Goal: Transaction & Acquisition: Purchase product/service

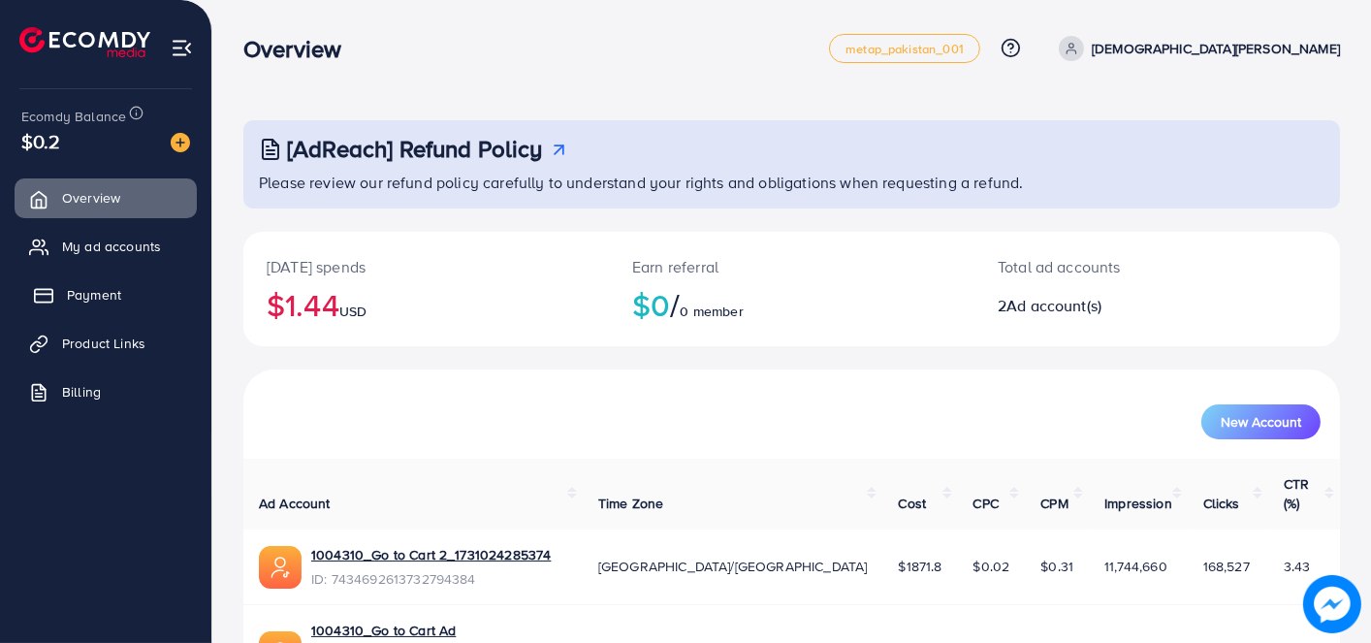
click at [109, 300] on span "Payment" at bounding box center [94, 294] width 54 height 19
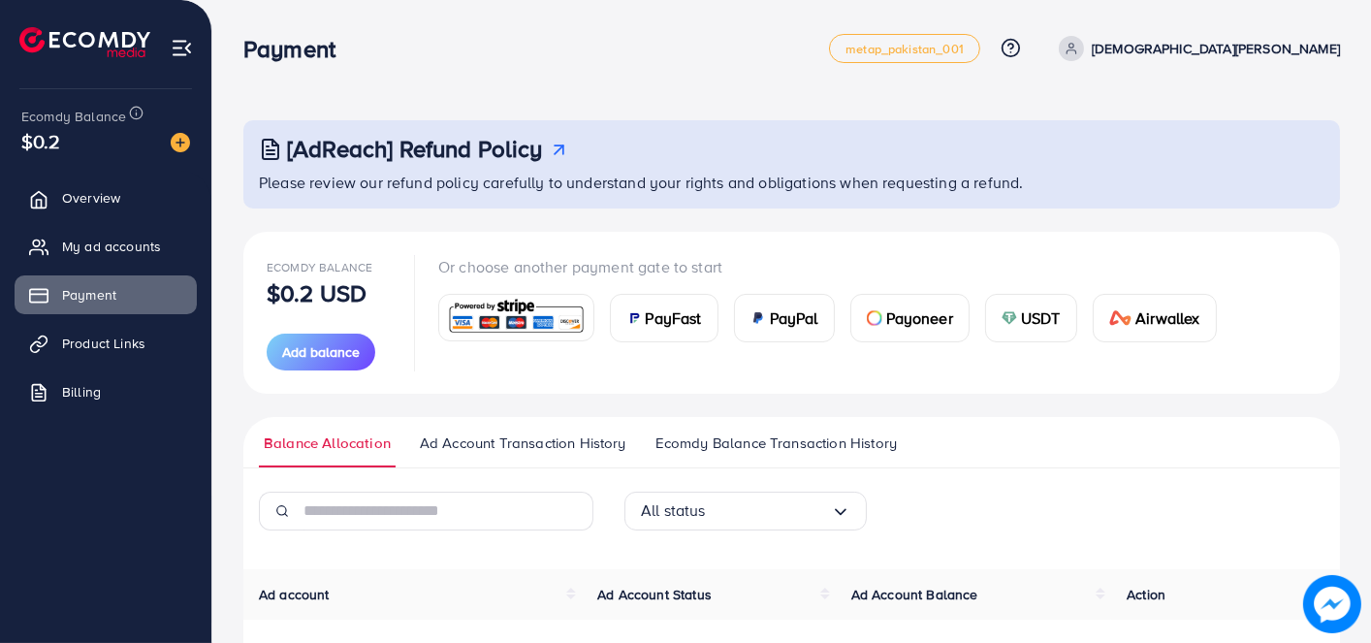
drag, startPoint x: 856, startPoint y: 66, endPoint x: 686, endPoint y: 104, distance: 173.8
click at [701, 60] on div "Payment" at bounding box center [536, 49] width 586 height 28
click at [1051, 311] on span "USDT" at bounding box center [1041, 317] width 40 height 23
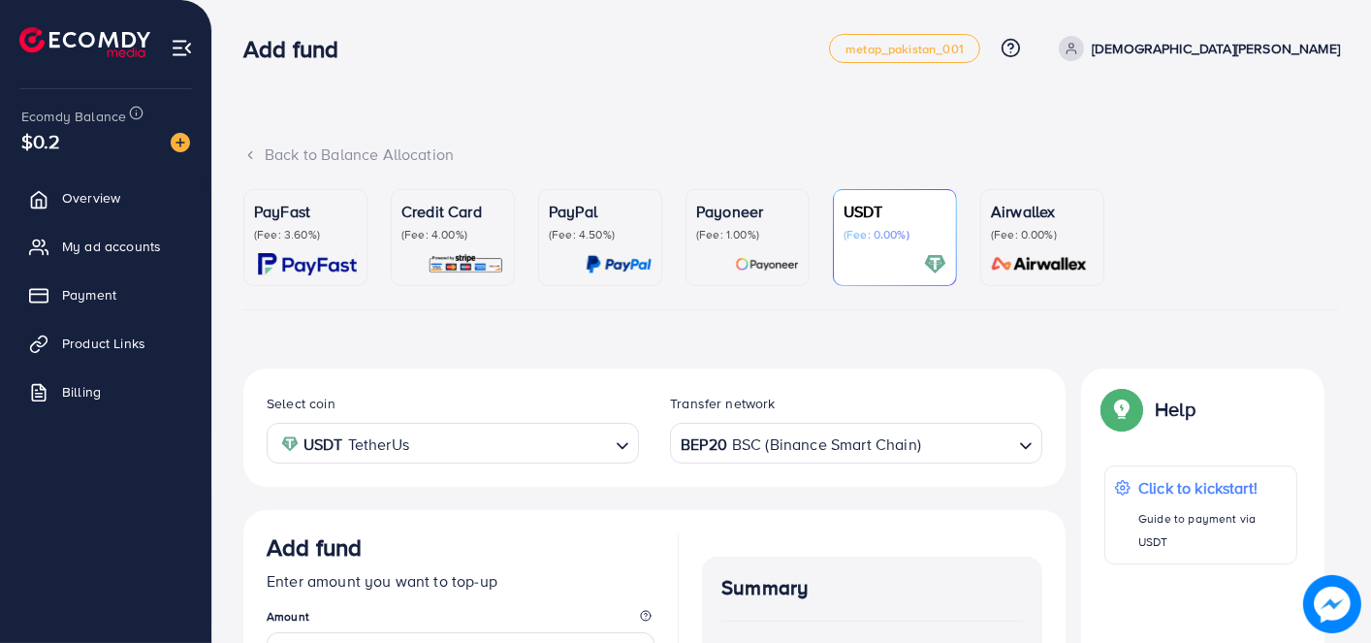
scroll to position [34, 0]
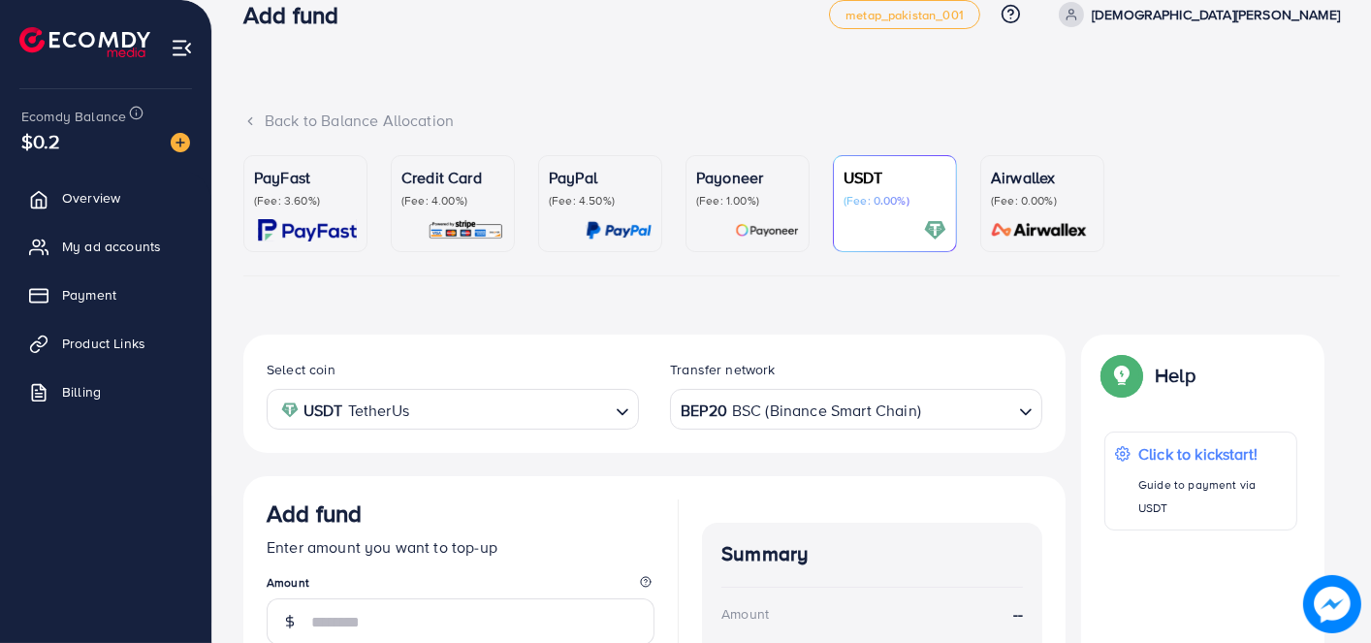
click at [703, 76] on div "Back to Balance Allocation PayFast (Fee: 3.60%) Credit Card (Fee: 4.00%) PayPal…" at bounding box center [791, 492] width 1159 height 1053
click at [703, 76] on div "Back to Balance Allocation PayFast (Fee: 3.60%) Credit Card (Fee: 4.00%) PayPal…" at bounding box center [791, 505] width 1159 height 1079
drag, startPoint x: 739, startPoint y: 64, endPoint x: 693, endPoint y: 74, distance: 46.6
click at [693, 74] on div "Back to Balance Allocation PayFast (Fee: 3.60%) Credit Card (Fee: 4.00%) PayPal…" at bounding box center [791, 505] width 1159 height 1079
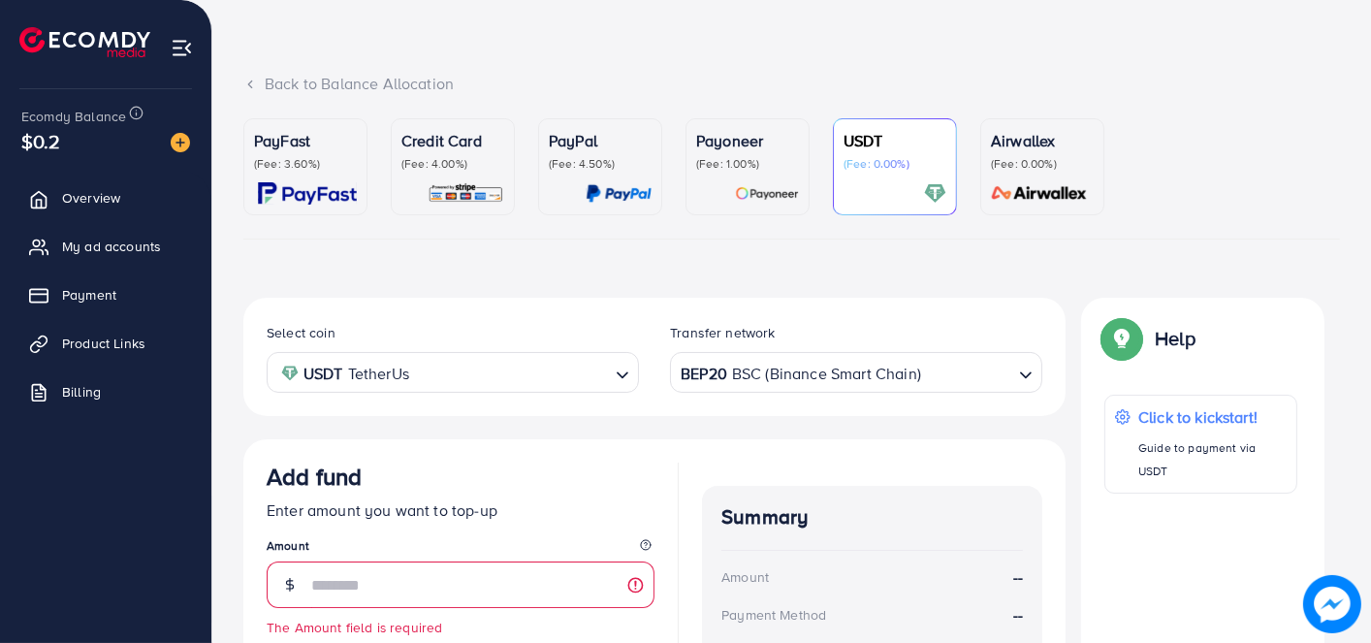
scroll to position [131, 0]
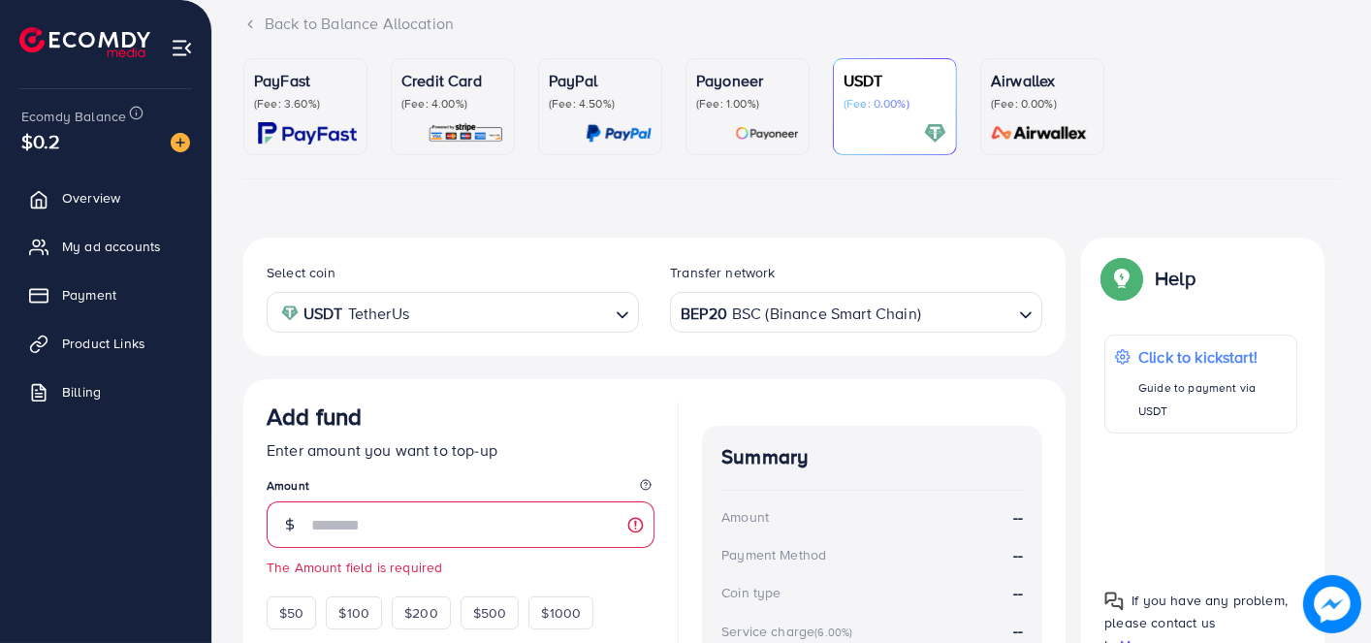
click at [865, 316] on div "BEP20 BSC (Binance Smart Chain)" at bounding box center [845, 311] width 336 height 34
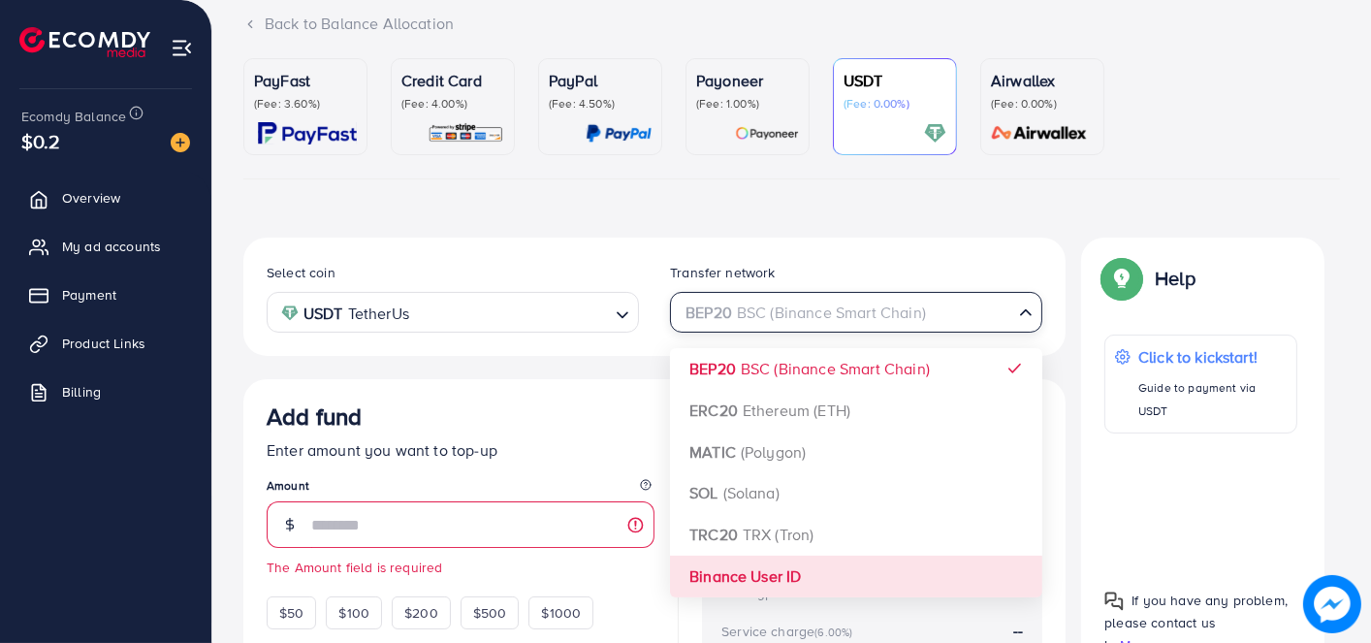
click at [758, 564] on div "Select coin USDT TetherUs Loading... Transfer network BEP20 BSC (Binance Smart …" at bounding box center [654, 558] width 822 height 641
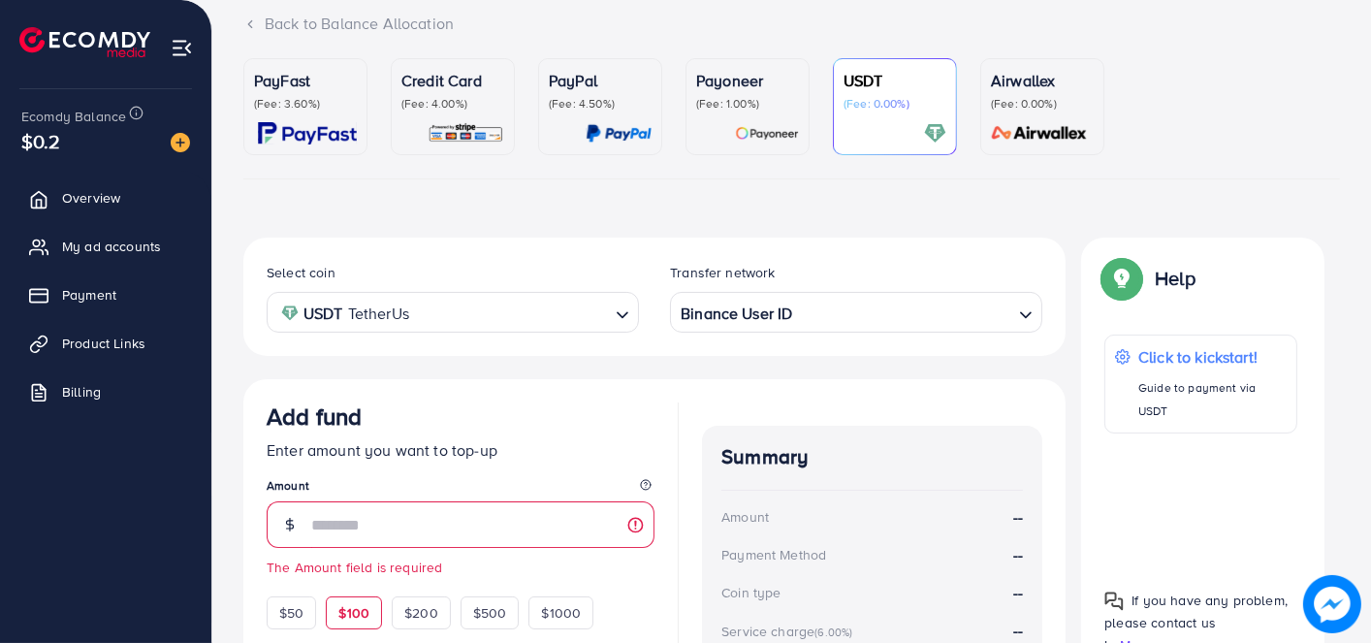
click at [361, 612] on span "$100" at bounding box center [353, 612] width 31 height 19
type input "***"
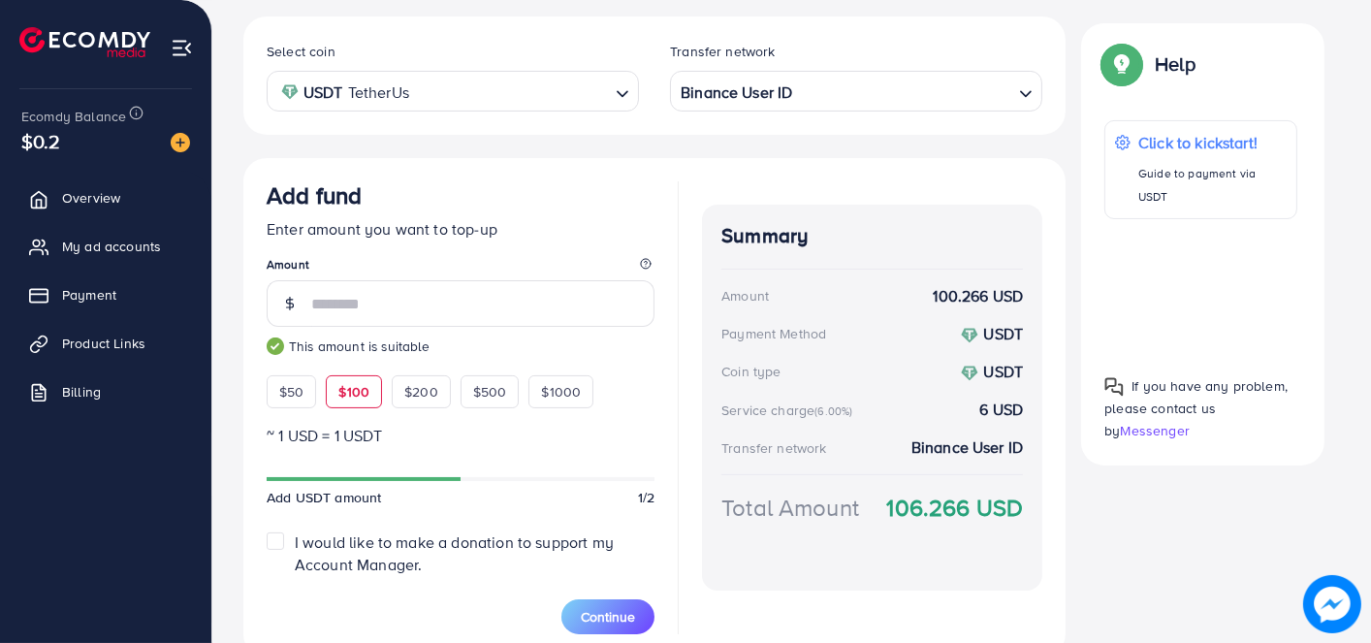
scroll to position [434, 0]
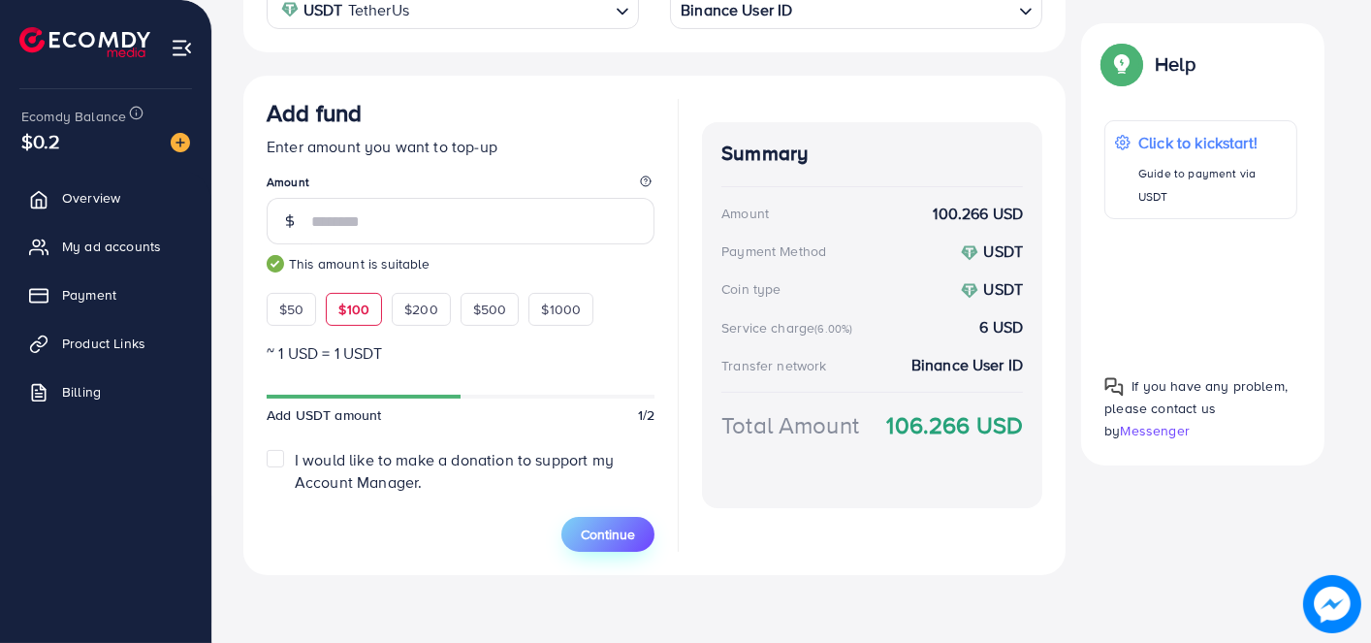
click at [628, 531] on span "Continue" at bounding box center [608, 534] width 54 height 19
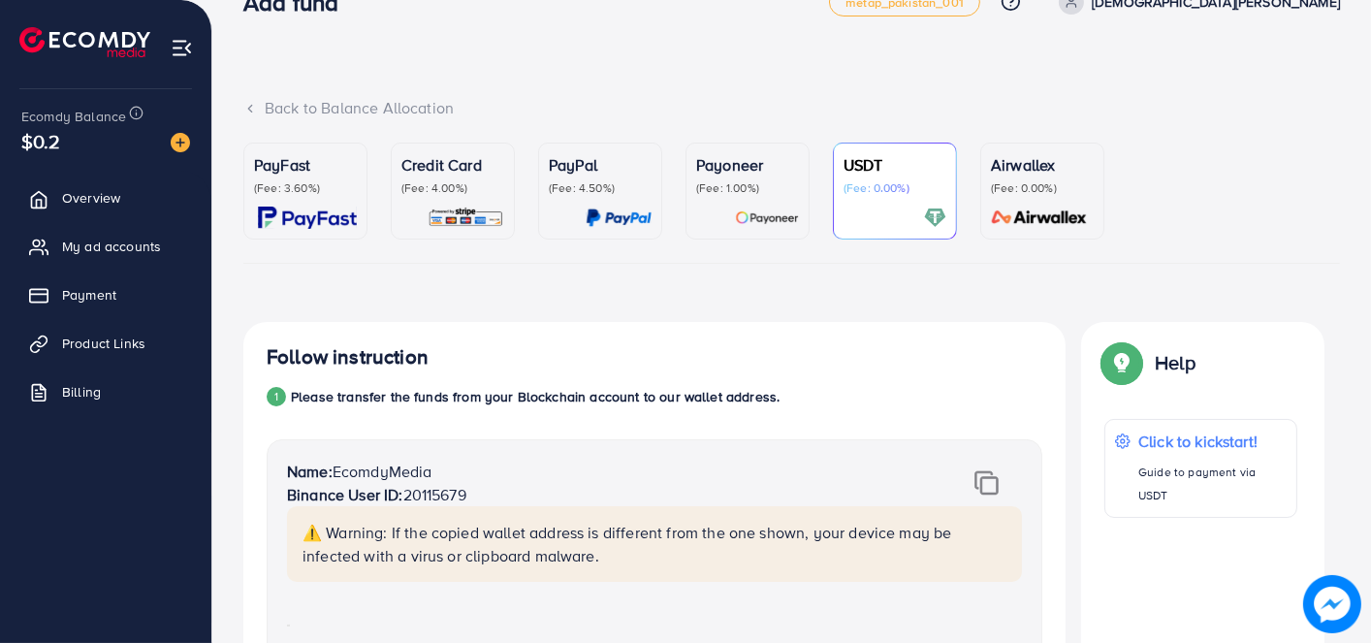
drag, startPoint x: 800, startPoint y: 312, endPoint x: 665, endPoint y: 306, distance: 134.9
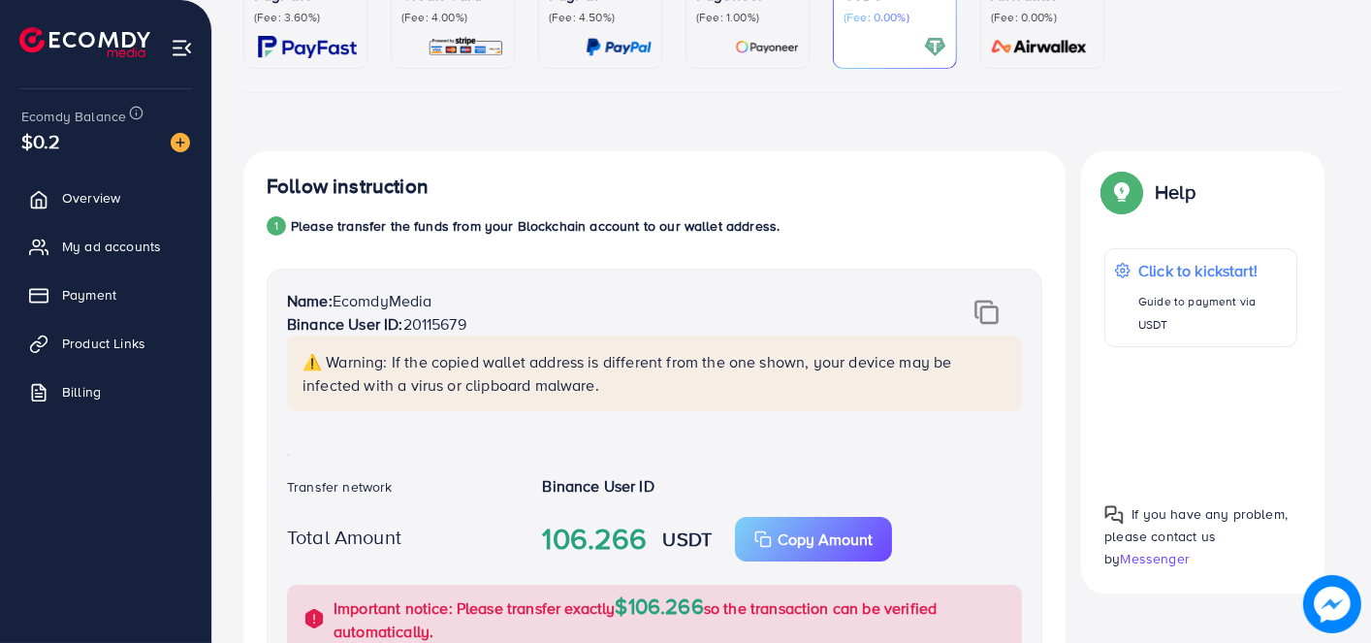
scroll to position [240, 0]
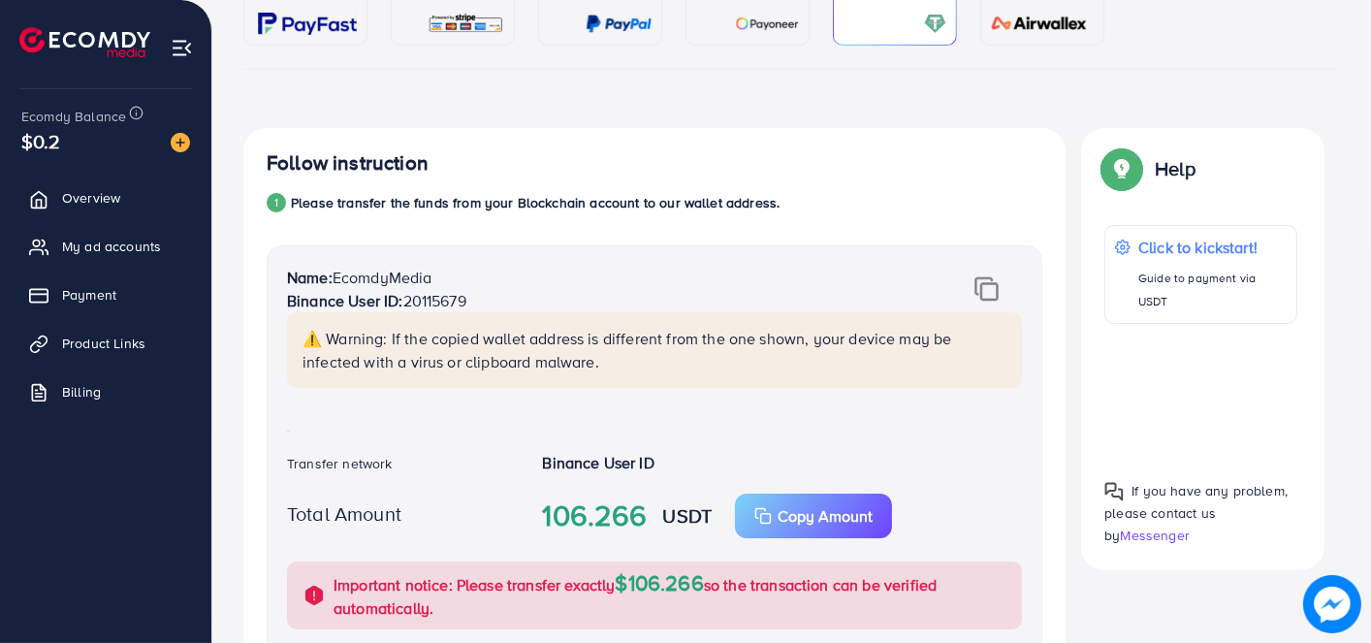
drag, startPoint x: 702, startPoint y: 305, endPoint x: 571, endPoint y: 306, distance: 130.9
click at [571, 306] on p "Binance User ID: 20115679" at bounding box center [591, 300] width 608 height 23
drag, startPoint x: 722, startPoint y: 347, endPoint x: 621, endPoint y: 340, distance: 102.0
click at [621, 340] on p "⚠️ Warning: If the copied wallet address is different from the one shown, your …" at bounding box center [657, 350] width 708 height 47
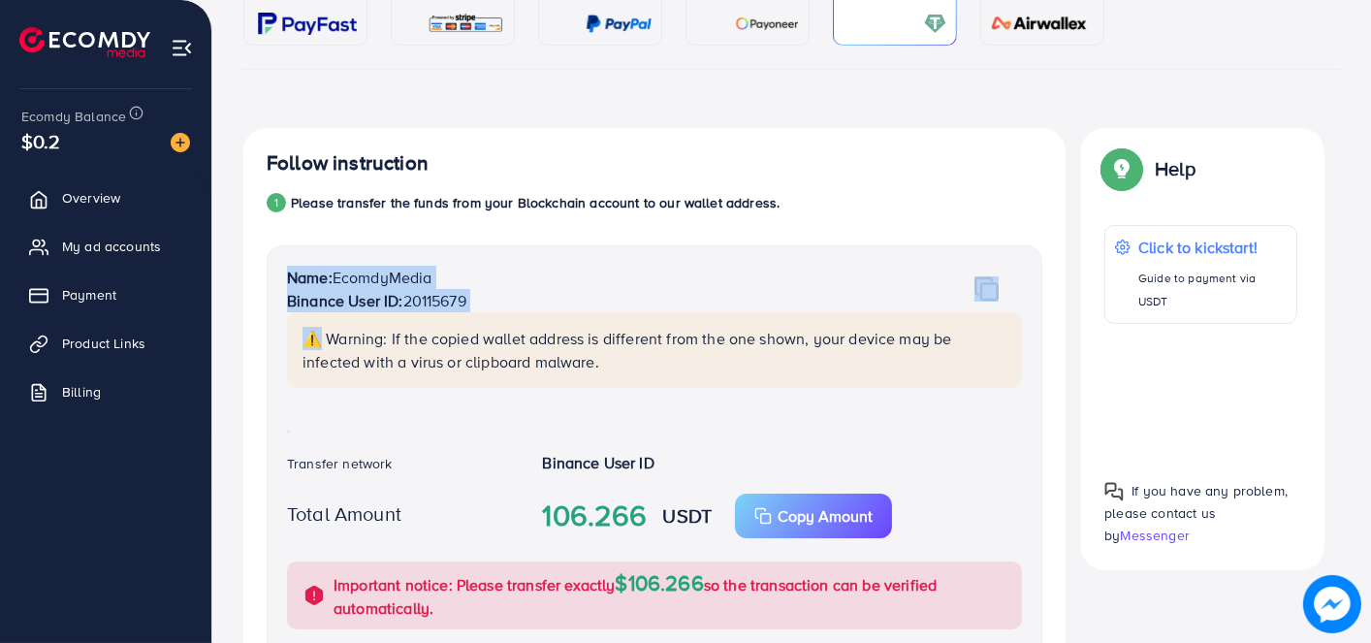
click at [621, 340] on p "⚠️ Warning: If the copied wallet address is different from the one shown, your …" at bounding box center [657, 350] width 708 height 47
click at [706, 296] on p "Binance User ID: 20115679" at bounding box center [591, 300] width 608 height 23
drag, startPoint x: 706, startPoint y: 296, endPoint x: 671, endPoint y: 305, distance: 36.2
click at [671, 305] on p "Binance User ID: 20115679" at bounding box center [591, 300] width 608 height 23
click at [861, 355] on p "⚠️ Warning: If the copied wallet address is different from the one shown, your …" at bounding box center [657, 350] width 708 height 47
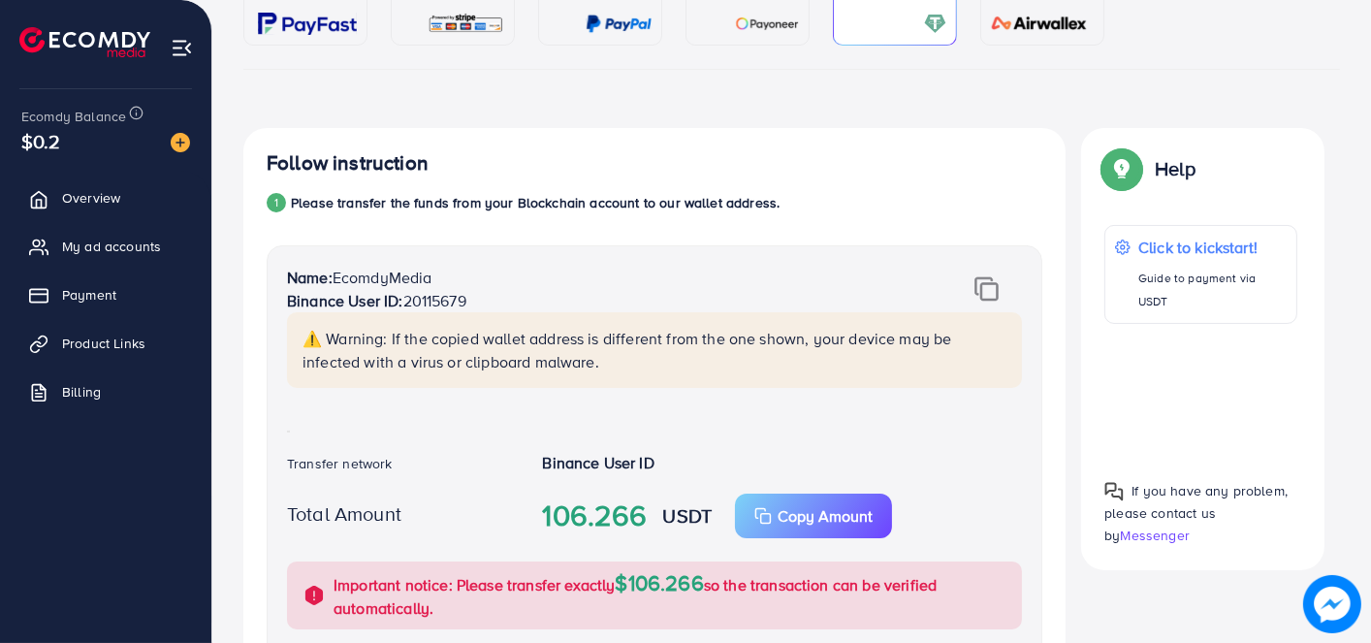
click at [861, 355] on p "⚠️ Warning: If the copied wallet address is different from the one shown, your …" at bounding box center [657, 350] width 708 height 47
click at [876, 280] on p "Name: EcomdyMedia" at bounding box center [591, 277] width 608 height 23
drag, startPoint x: 876, startPoint y: 280, endPoint x: 761, endPoint y: 296, distance: 115.5
click at [761, 296] on p "Binance User ID: 20115679" at bounding box center [591, 300] width 608 height 23
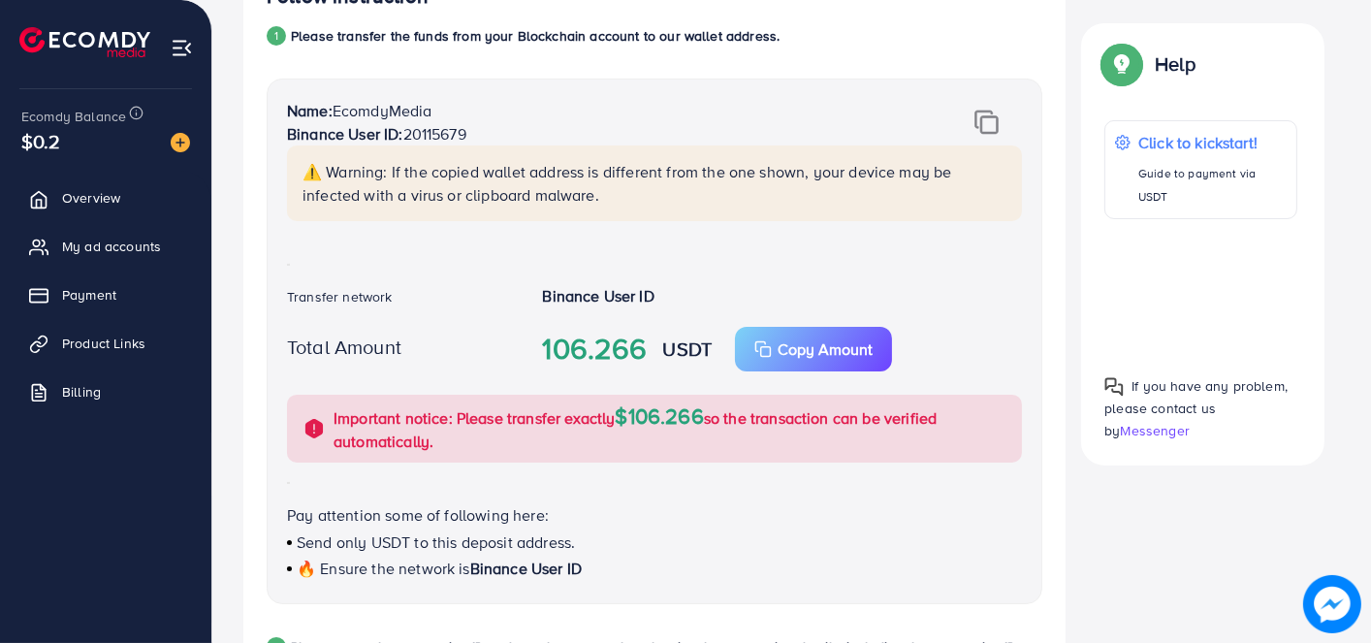
scroll to position [434, 0]
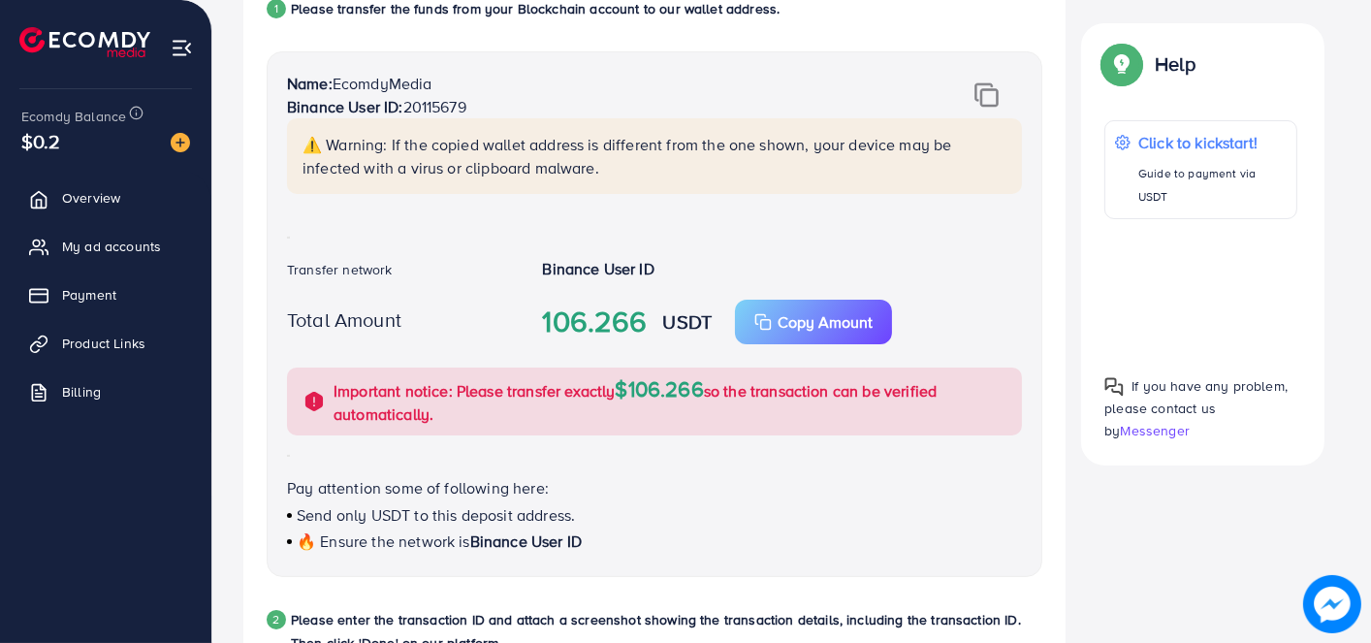
click at [592, 318] on strong "106.266" at bounding box center [594, 322] width 105 height 43
click at [772, 233] on div "Name: EcomdyMedia Binance User ID: 20115679 ⚠️ Warning: If the copied wallet ad…" at bounding box center [655, 314] width 776 height 526
drag, startPoint x: 772, startPoint y: 233, endPoint x: 719, endPoint y: 243, distance: 53.4
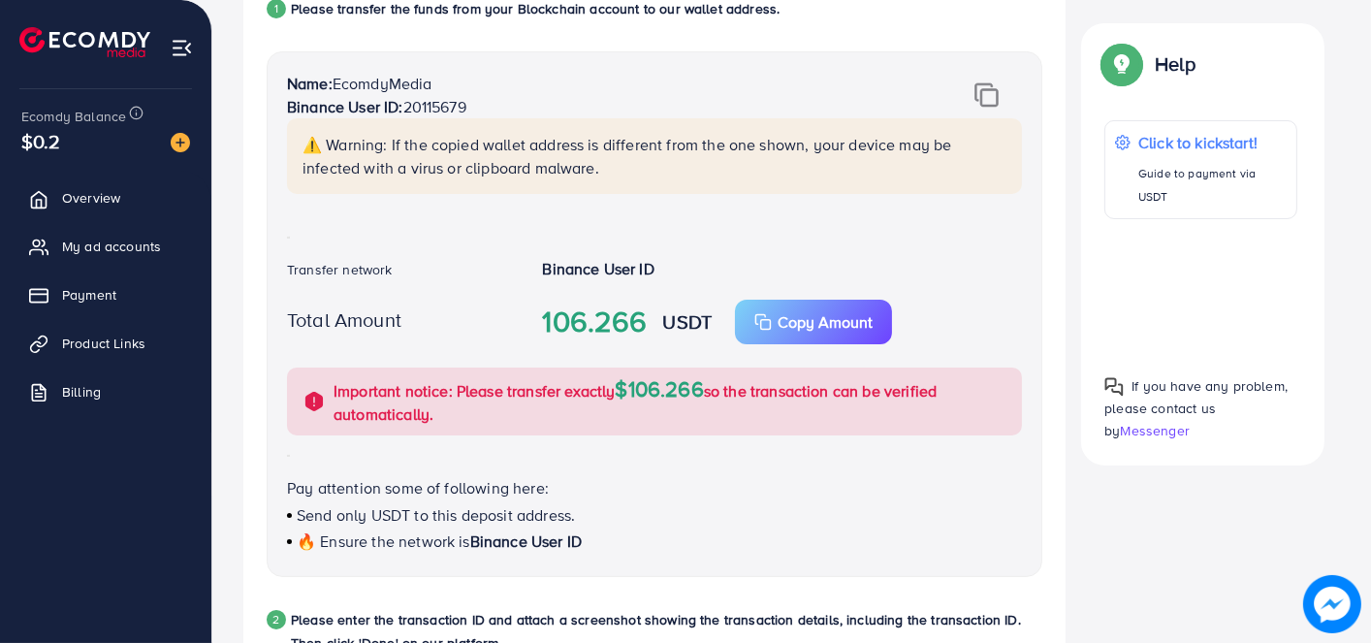
click at [719, 243] on div "Name: EcomdyMedia Binance User ID: 20115679 ⚠️ Warning: If the copied wallet ad…" at bounding box center [655, 314] width 776 height 526
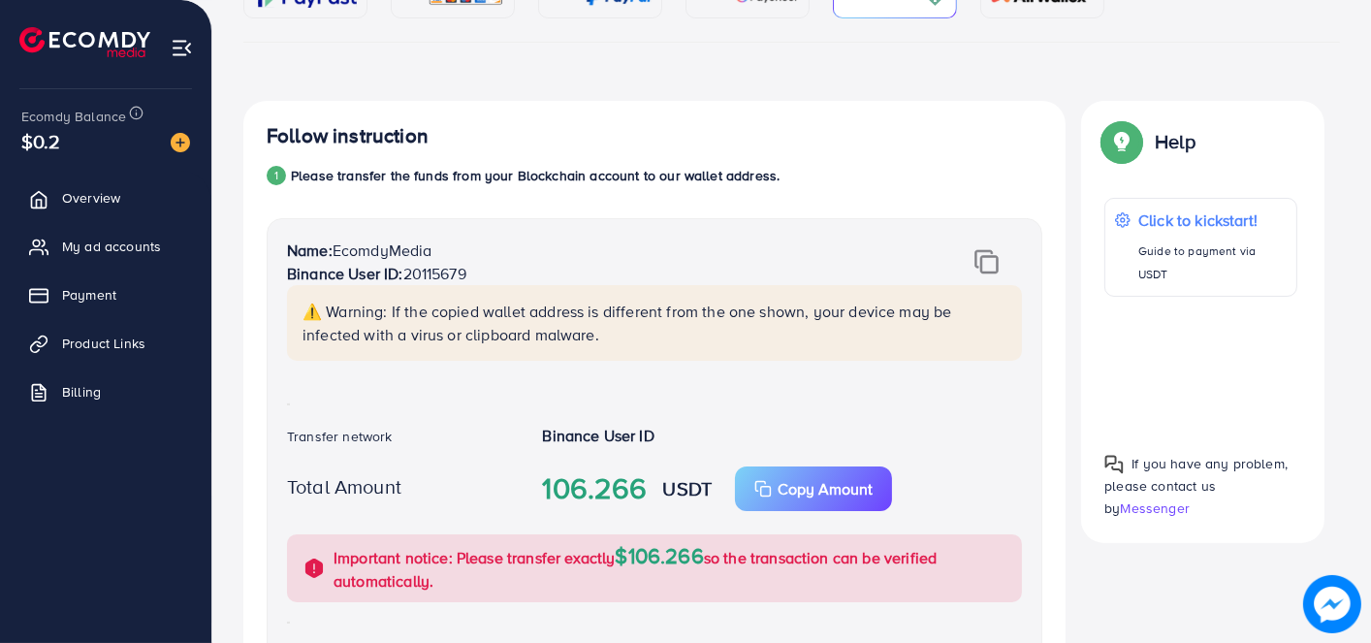
scroll to position [240, 0]
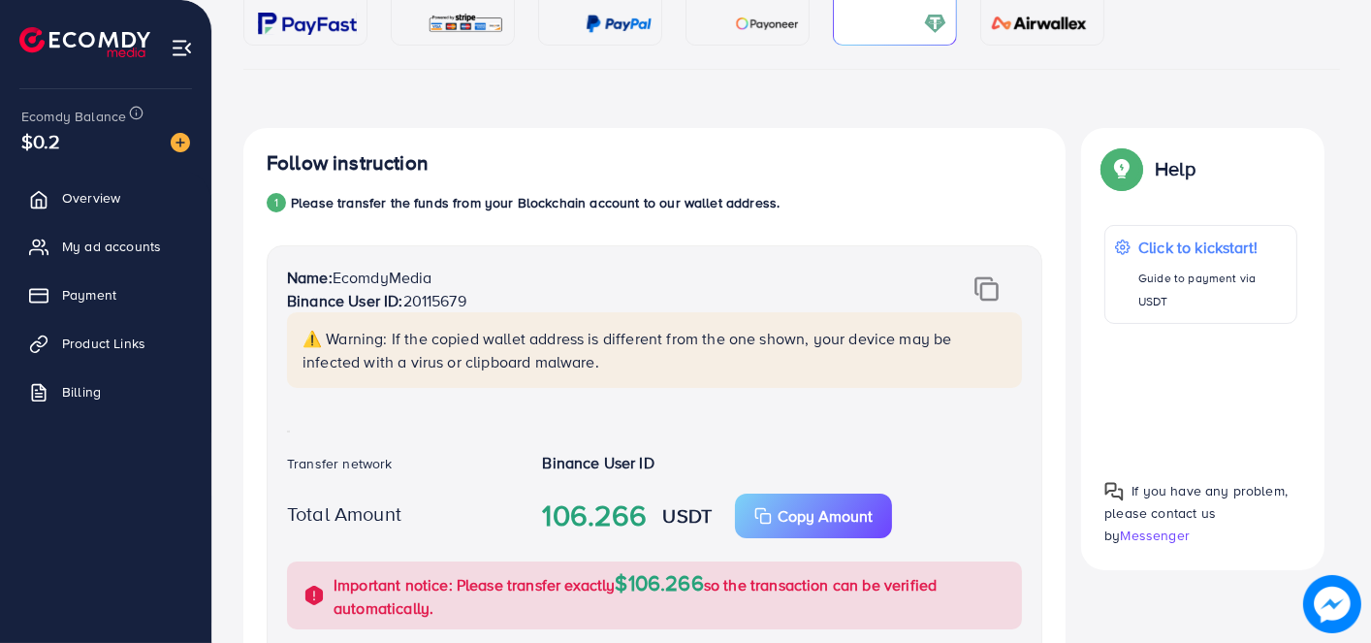
click at [986, 288] on img at bounding box center [986, 288] width 24 height 25
click at [965, 280] on div at bounding box center [974, 288] width 128 height 25
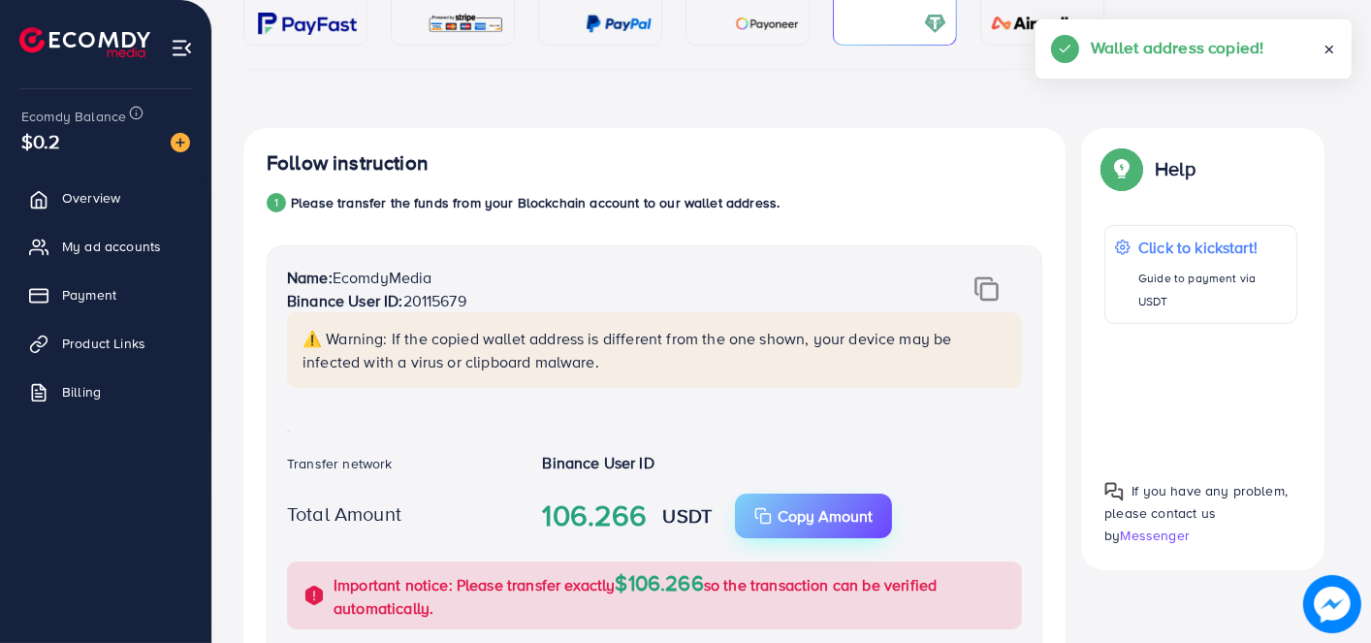
click at [780, 507] on p "Copy Amount" at bounding box center [825, 515] width 95 height 23
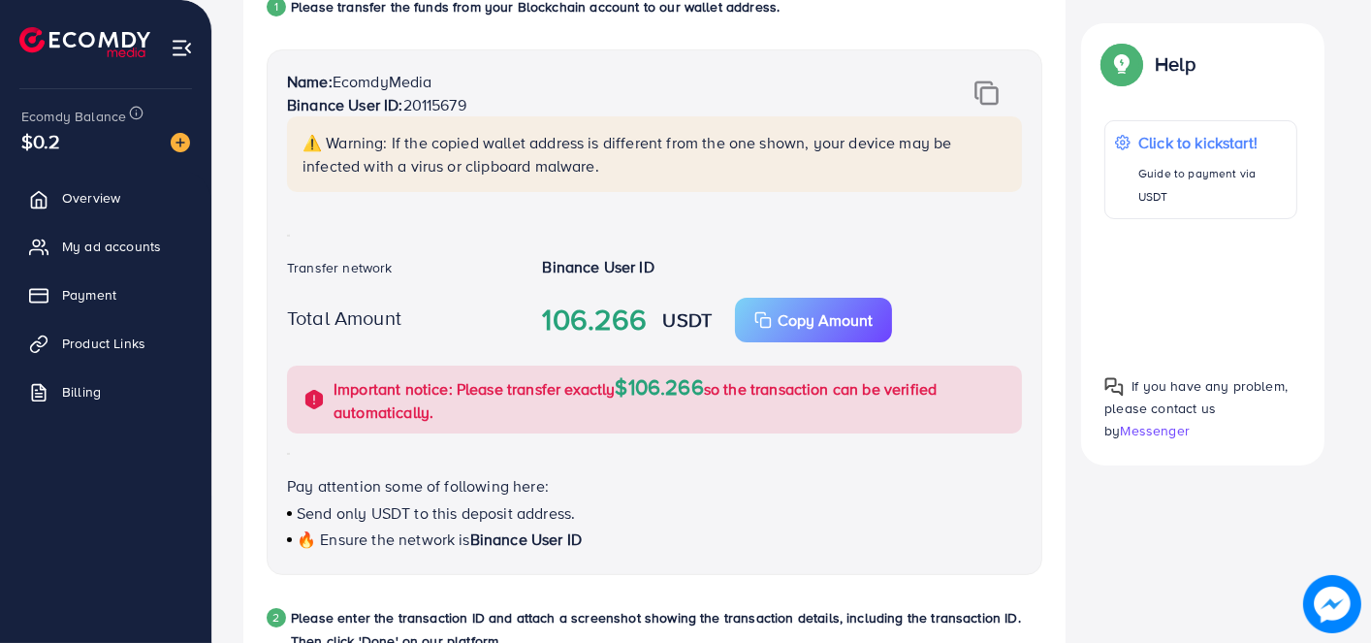
scroll to position [434, 0]
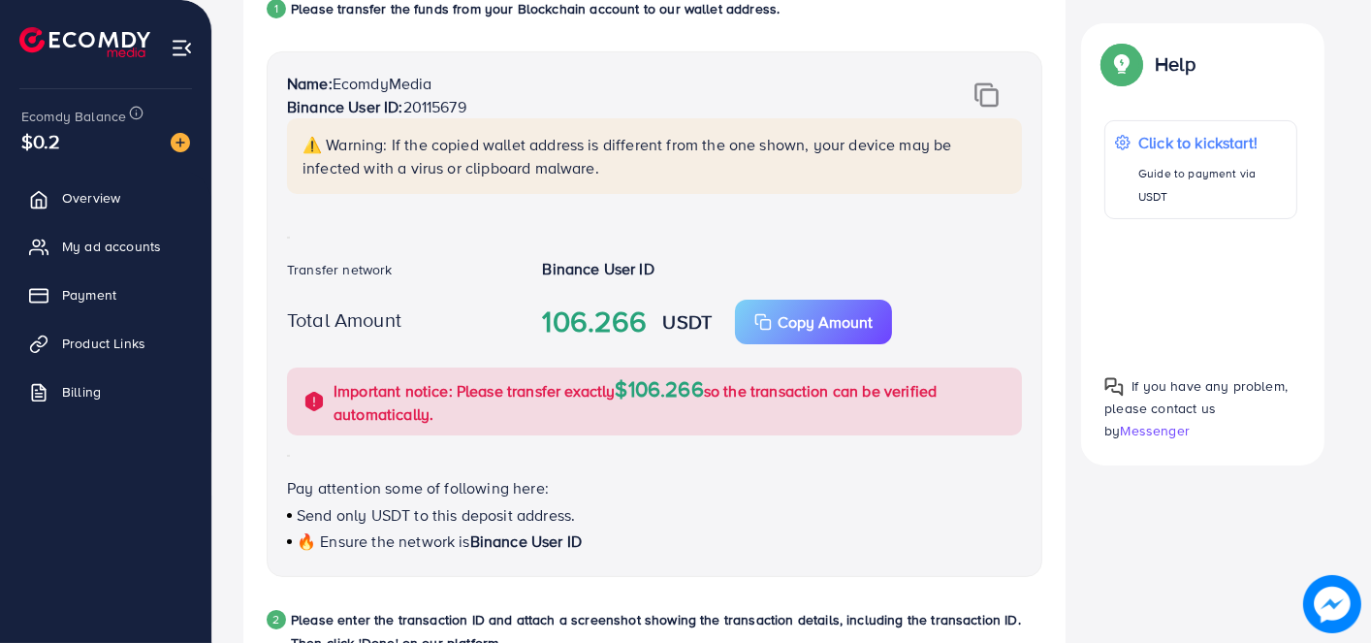
drag, startPoint x: 696, startPoint y: 228, endPoint x: 597, endPoint y: 248, distance: 101.0
click at [597, 248] on div "Name: EcomdyMedia Binance User ID: 20115679 ⚠️ Warning: If the copied wallet ad…" at bounding box center [655, 314] width 776 height 526
drag, startPoint x: 712, startPoint y: 178, endPoint x: 665, endPoint y: 169, distance: 47.5
click at [665, 169] on p "⚠️ Warning: If the copied wallet address is different from the one shown, your …" at bounding box center [657, 156] width 708 height 47
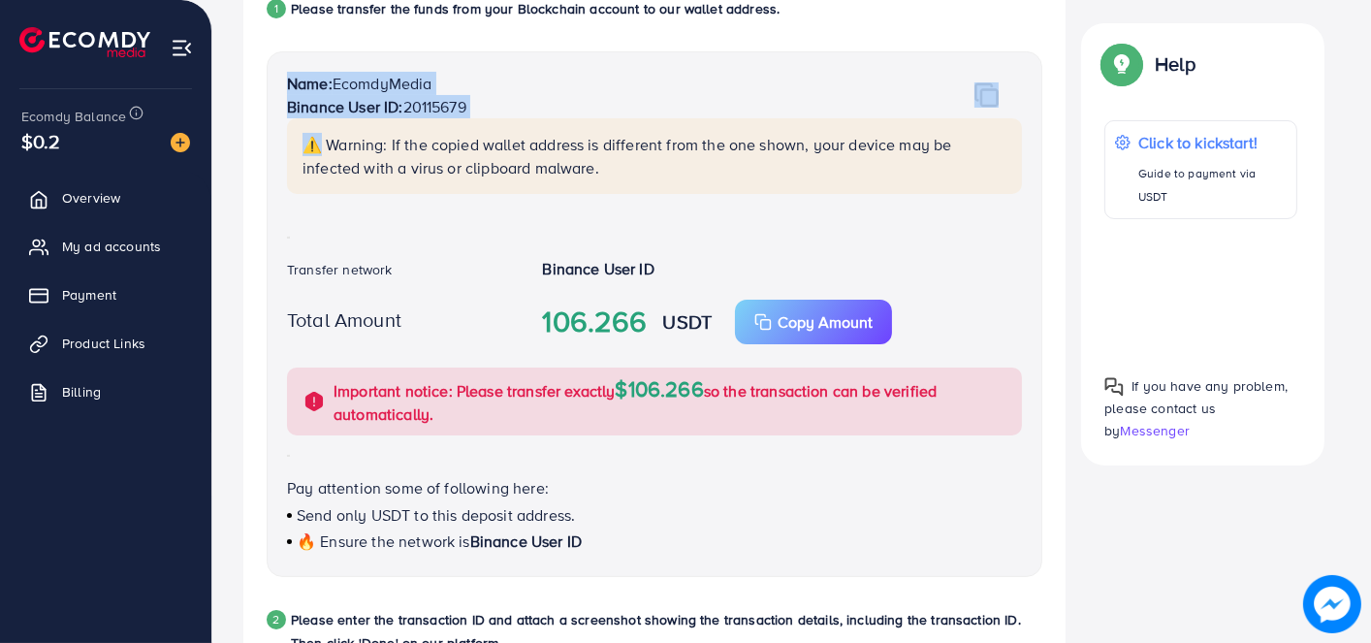
click at [665, 169] on p "⚠️ Warning: If the copied wallet address is different from the one shown, your …" at bounding box center [657, 156] width 708 height 47
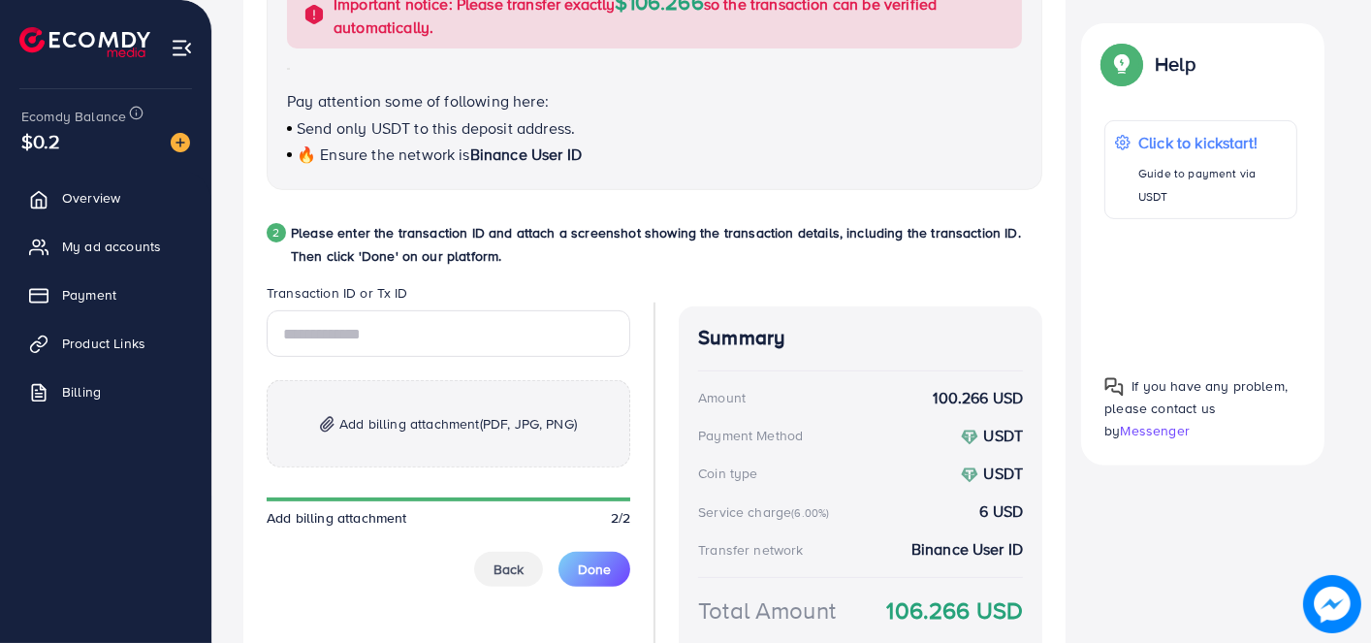
scroll to position [822, 0]
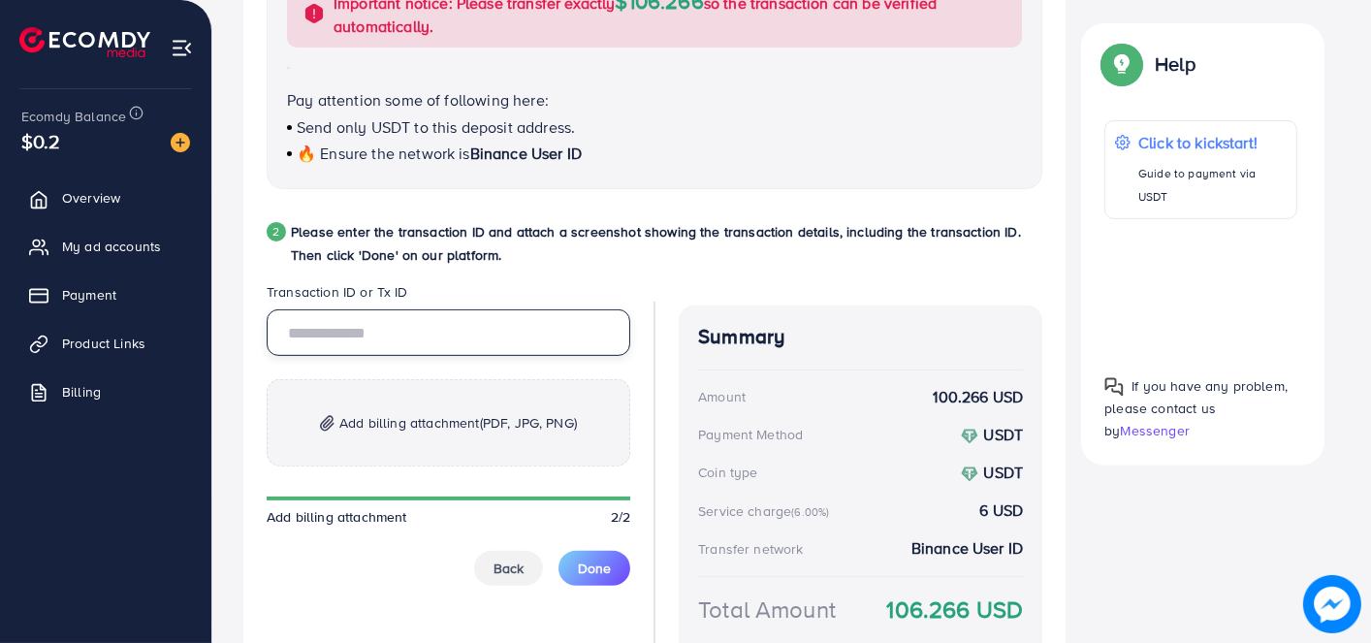
click at [478, 335] on input "text" at bounding box center [449, 332] width 364 height 47
paste input "**********"
type input "**********"
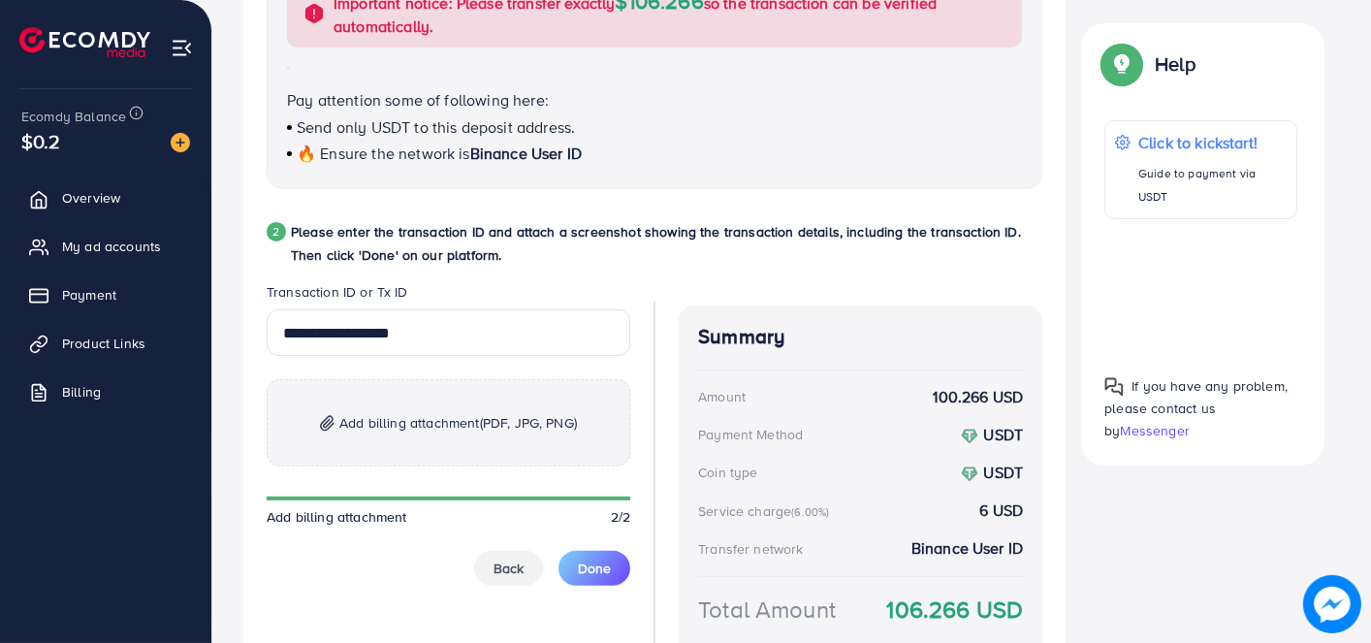
click at [506, 273] on div "2 Please enter the transaction ID and attach a screenshot showing the transacti…" at bounding box center [655, 251] width 776 height 62
click at [417, 420] on span "Add billing attachment (PDF, JPG, PNG)" at bounding box center [458, 422] width 238 height 23
click at [439, 403] on p "Add billing attachment (PDF, JPG, PNG)" at bounding box center [449, 422] width 364 height 87
click at [747, 335] on h4 "Summary" at bounding box center [860, 337] width 325 height 24
click at [445, 408] on p "Add billing attachment (PDF, JPG, PNG)" at bounding box center [449, 422] width 364 height 87
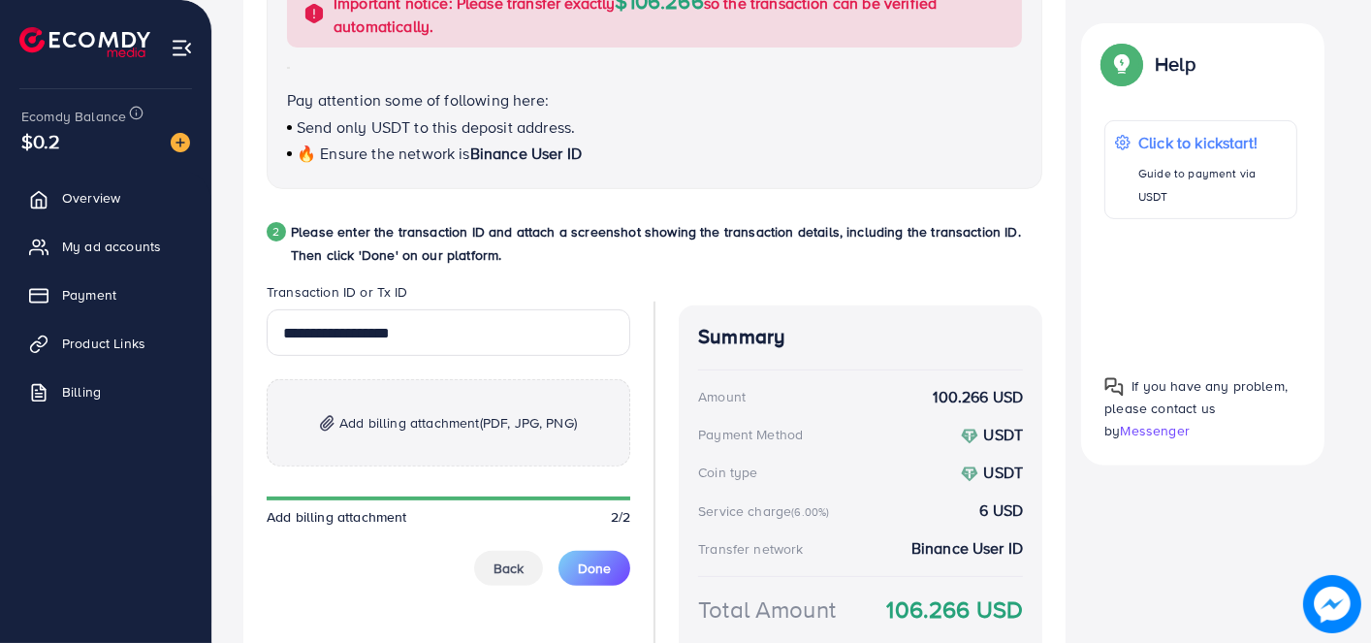
click at [487, 467] on div "**********" at bounding box center [449, 446] width 364 height 275
click at [479, 443] on p "Add billing attachment (PDF, JPG, PNG)" at bounding box center [449, 422] width 364 height 87
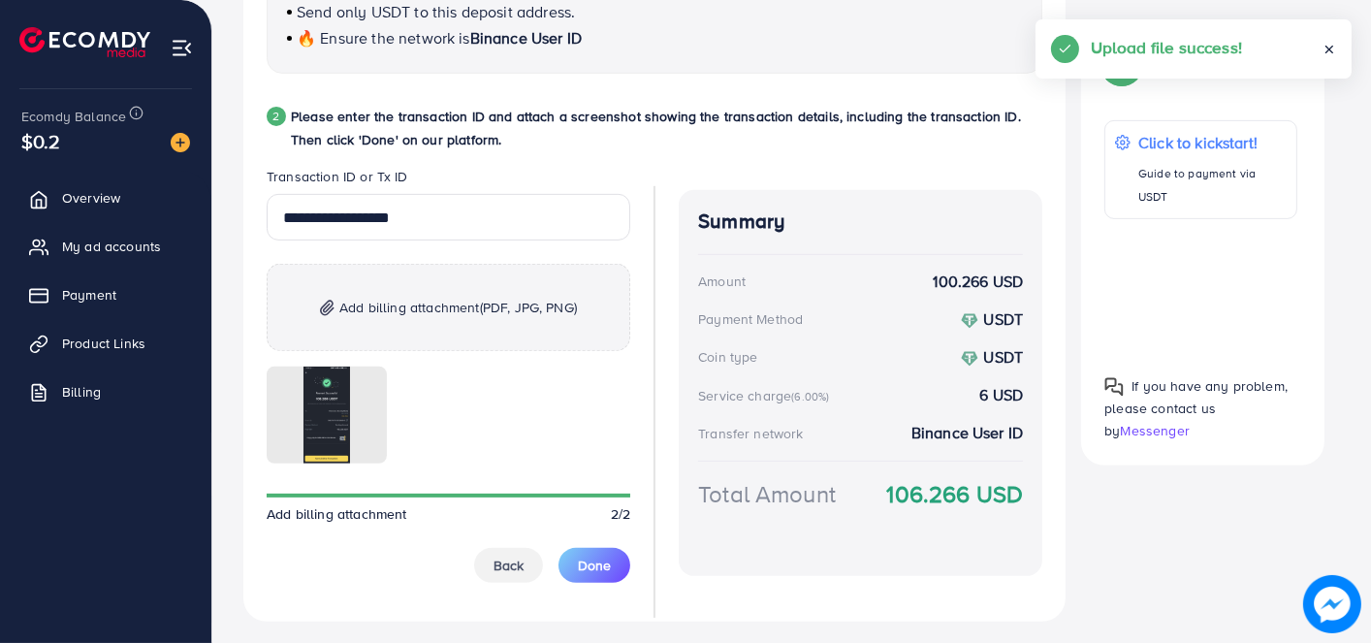
scroll to position [982, 0]
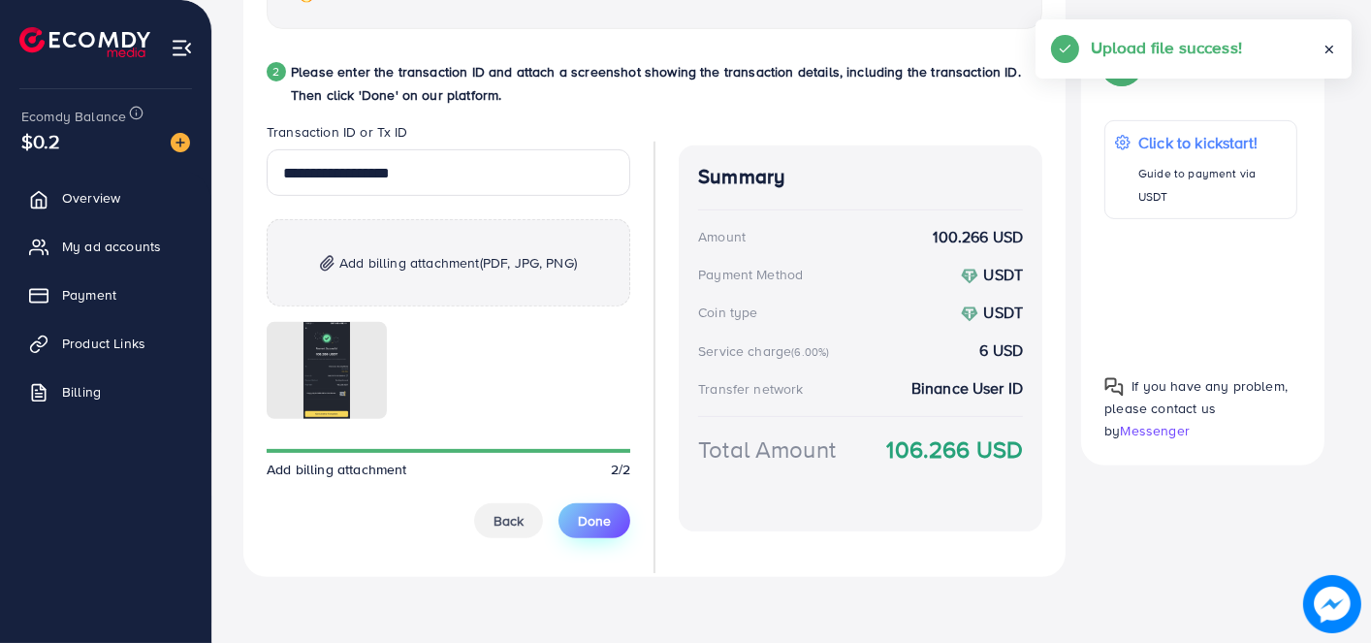
click at [601, 518] on span "Done" at bounding box center [594, 520] width 33 height 19
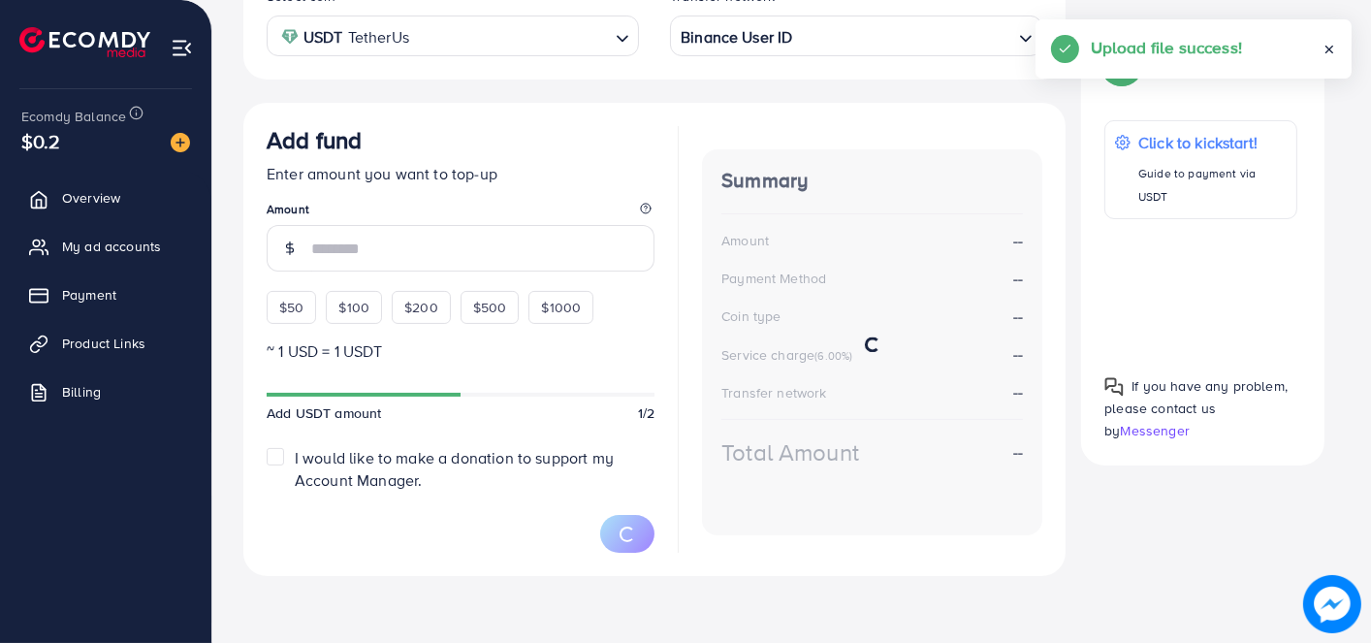
scroll to position [404, 0]
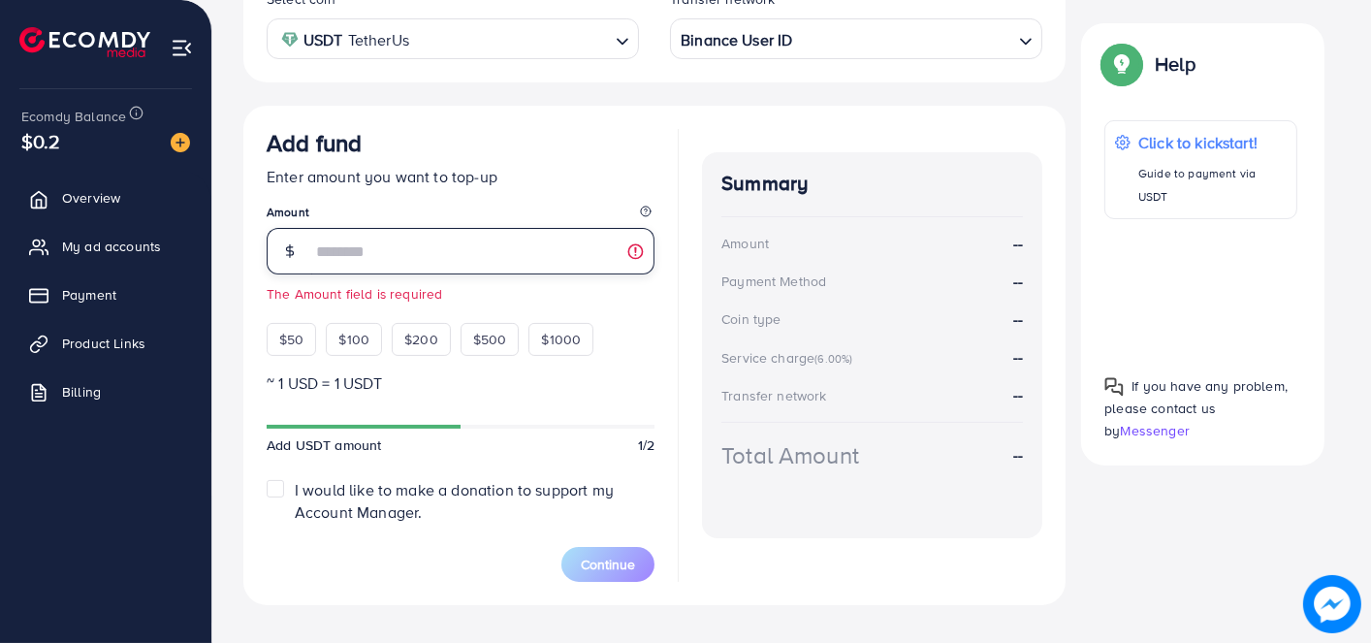
click at [377, 259] on input "number" at bounding box center [482, 251] width 343 height 47
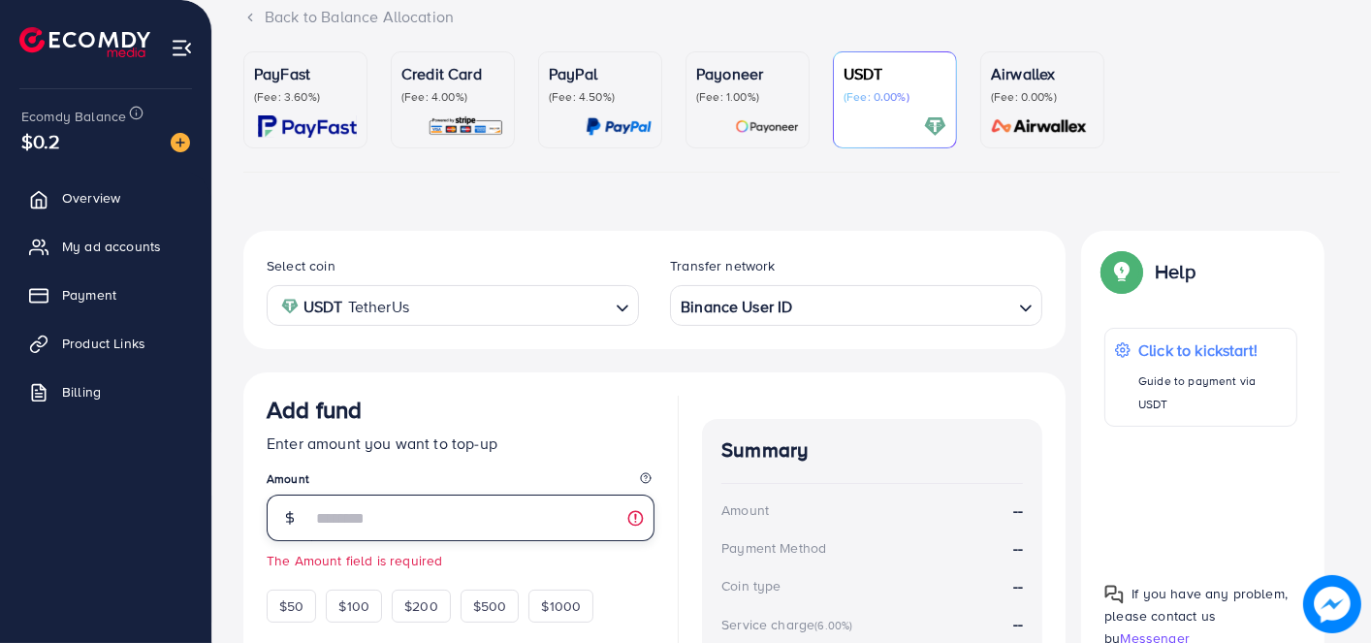
scroll to position [114, 0]
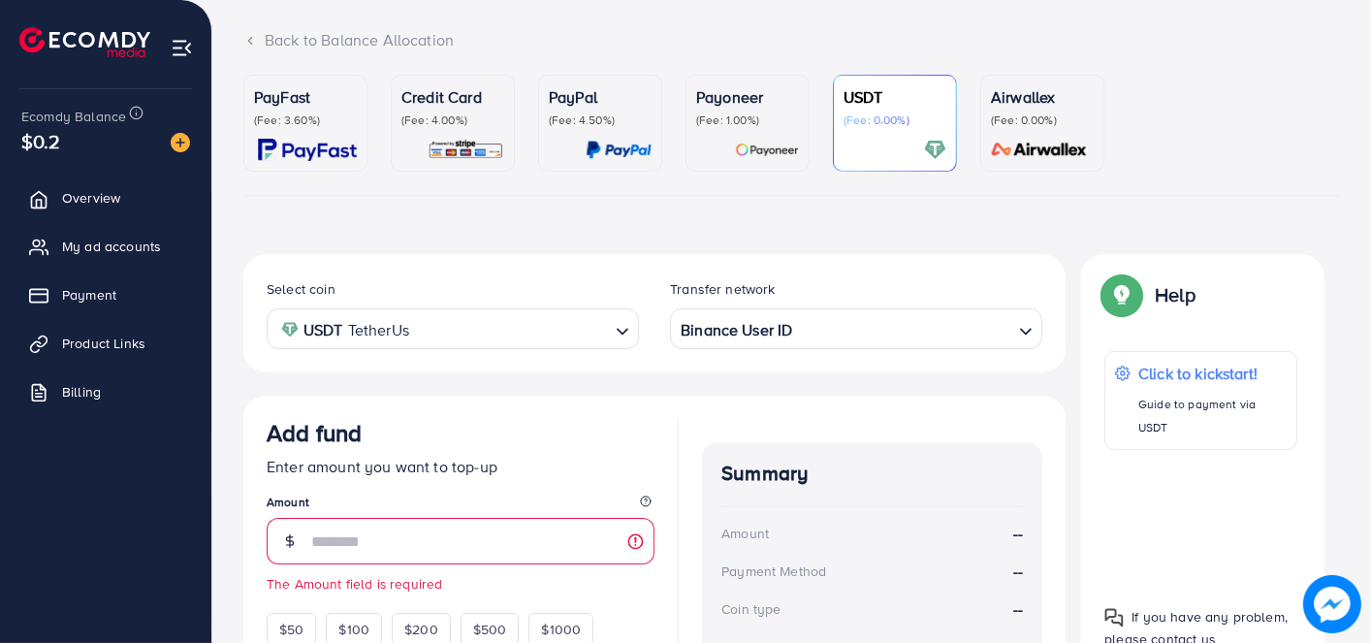
drag, startPoint x: 401, startPoint y: 223, endPoint x: 335, endPoint y: 235, distance: 67.0
click at [399, 227] on div "PayFast (Fee: 3.60%) Credit Card (Fee: 4.00%) PayPal (Fee: 4.50%) Payoneer (Fee…" at bounding box center [791, 493] width 1097 height 836
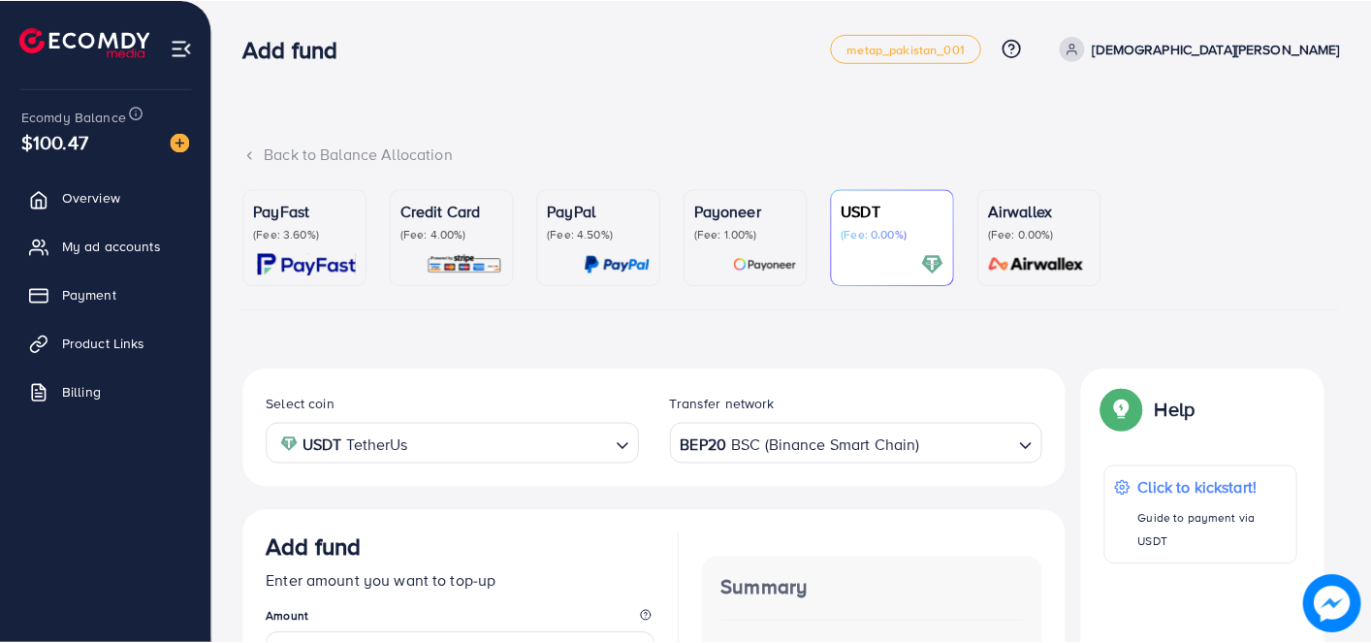
scroll to position [34, 0]
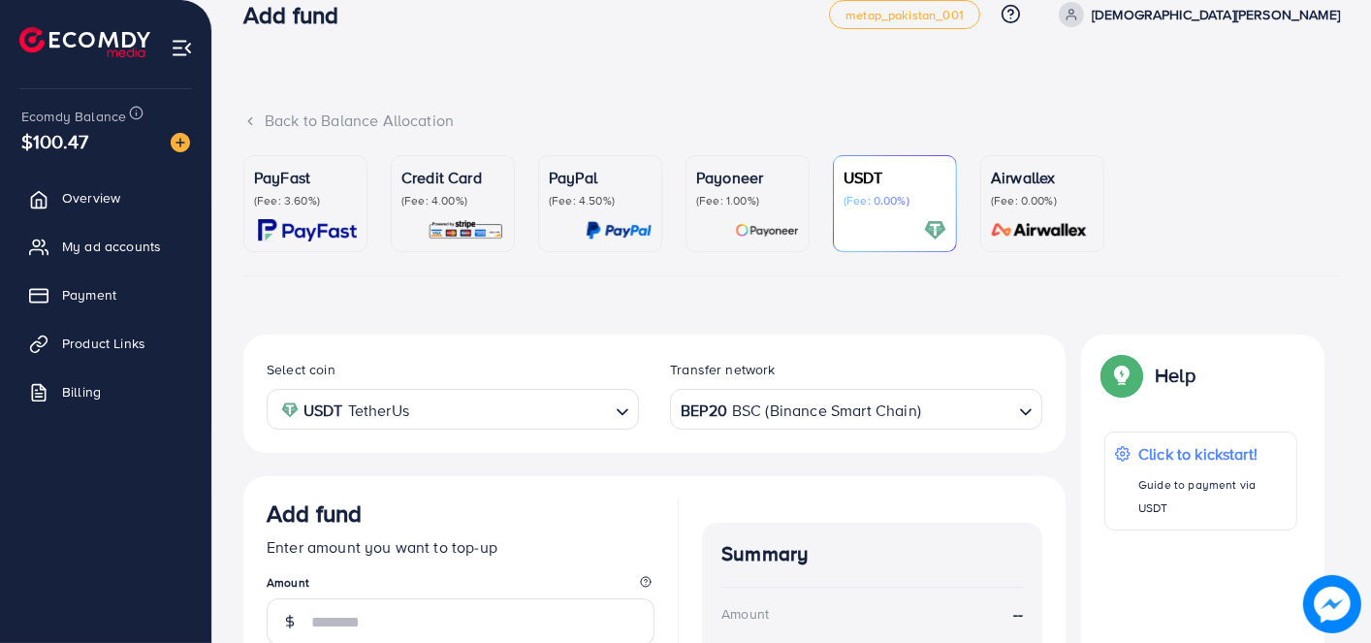
click at [80, 146] on span "$100.47" at bounding box center [54, 141] width 67 height 28
click at [119, 105] on div "Ecomdy Balance" at bounding box center [97, 116] width 153 height 22
click at [101, 233] on link "My ad accounts" at bounding box center [106, 246] width 182 height 39
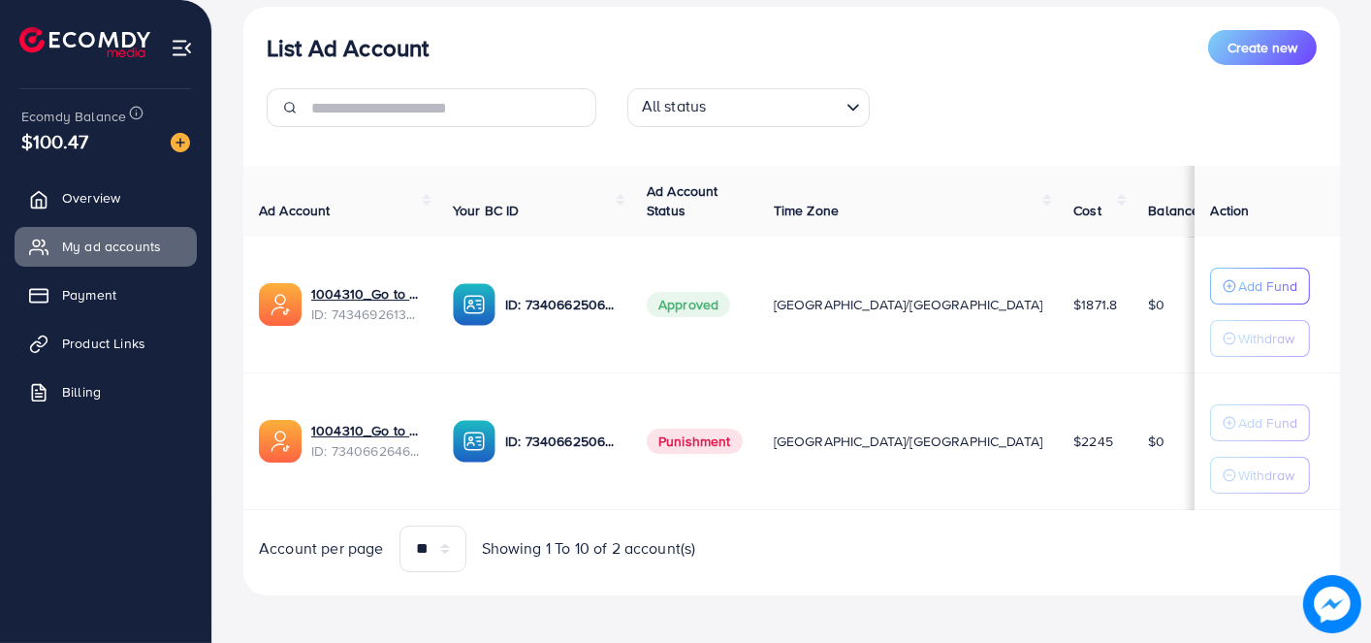
scroll to position [239, 0]
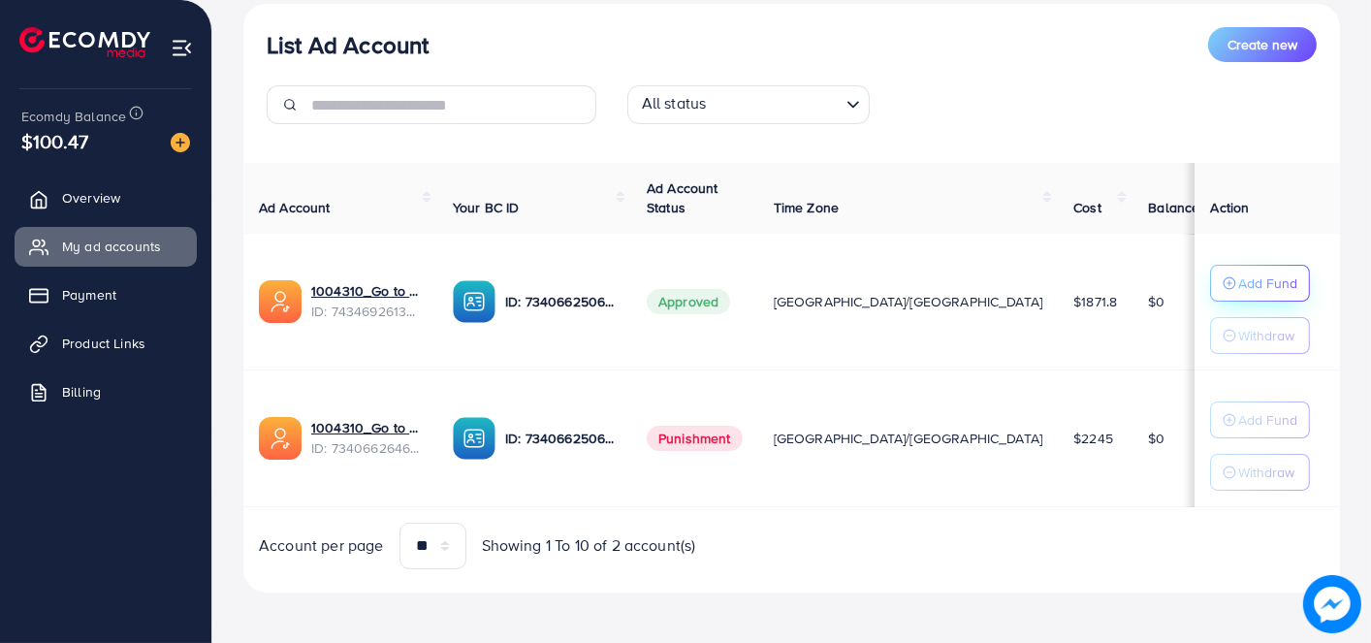
click at [1238, 273] on p "Add Fund" at bounding box center [1267, 282] width 59 height 23
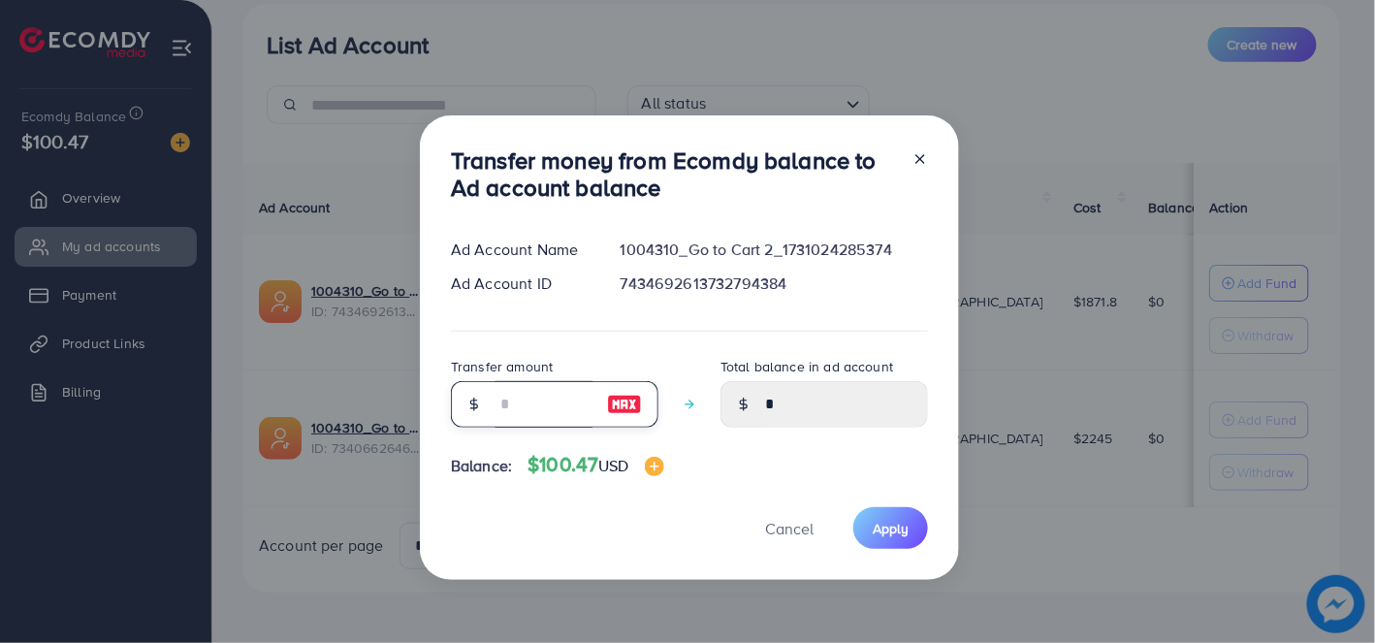
click at [565, 406] on input "number" at bounding box center [543, 404] width 97 height 47
type input "*"
type input "****"
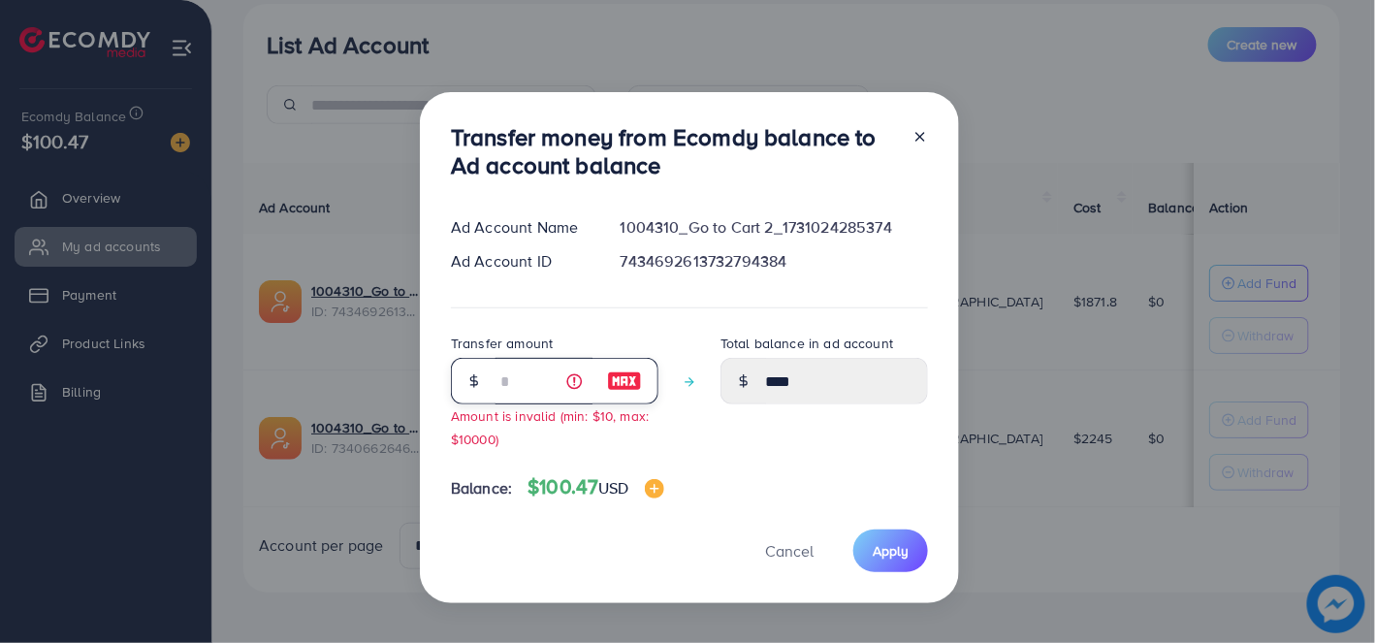
type input "**"
type input "*****"
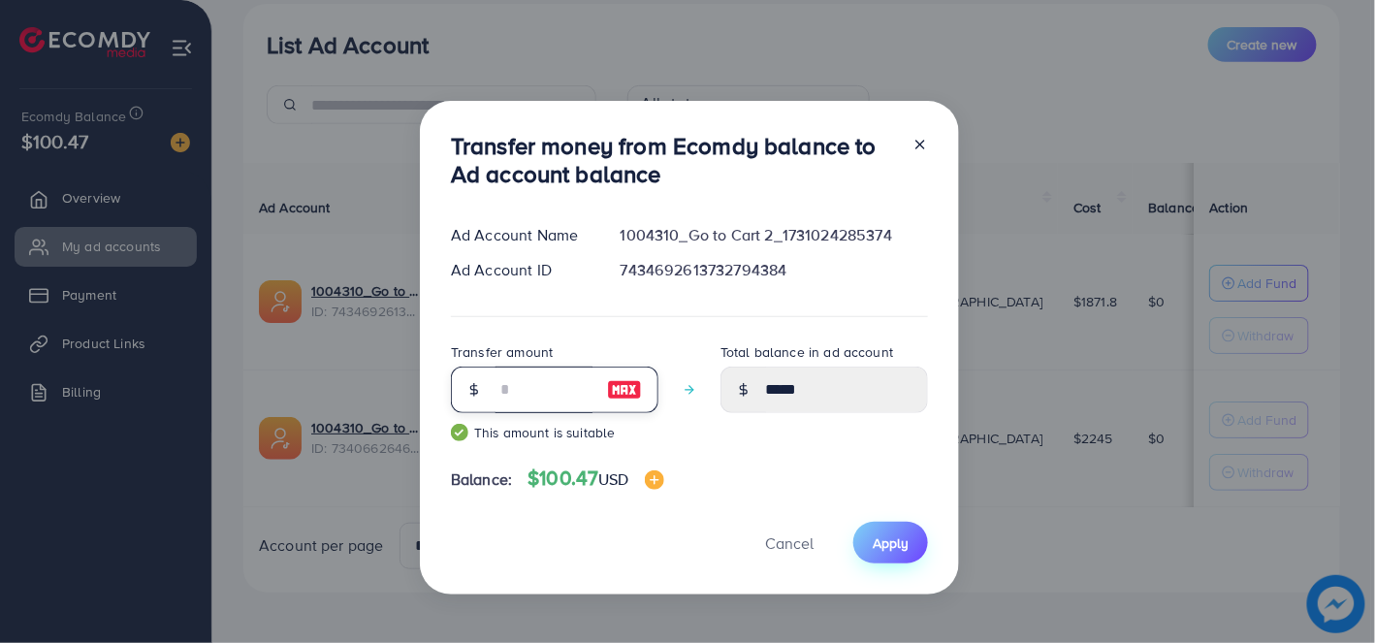
type input "**"
click at [870, 535] on button "Apply" at bounding box center [890, 543] width 75 height 42
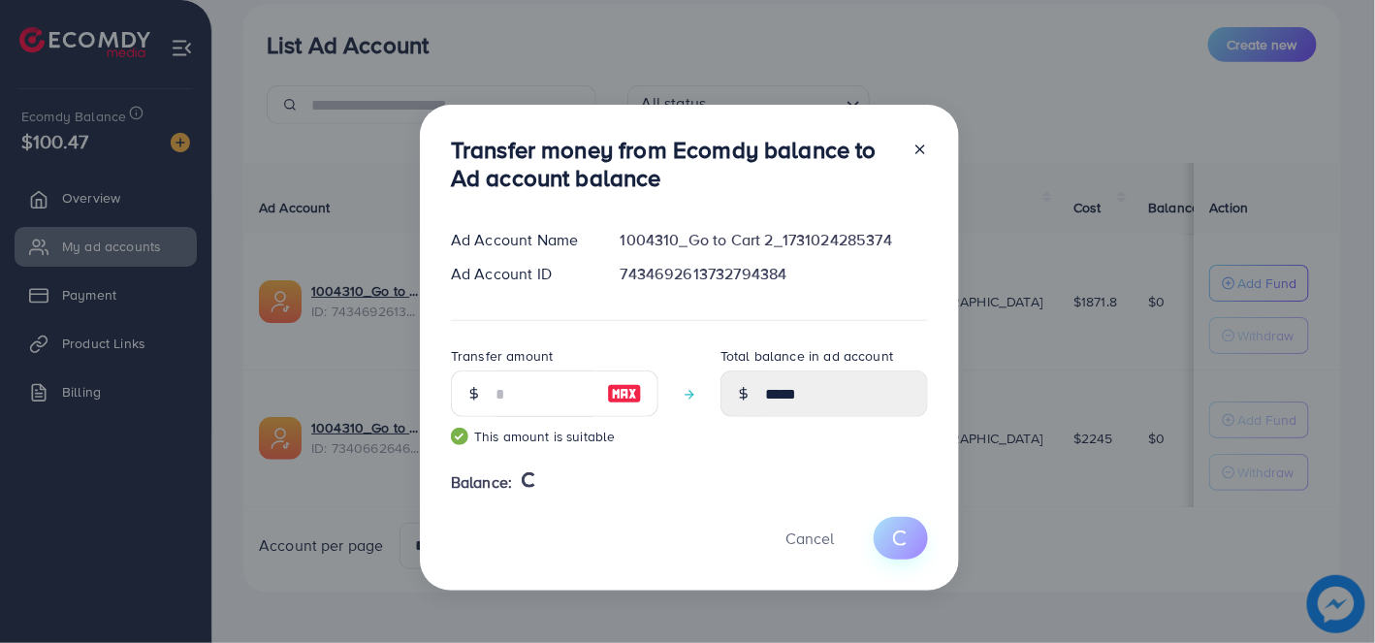
type input "*"
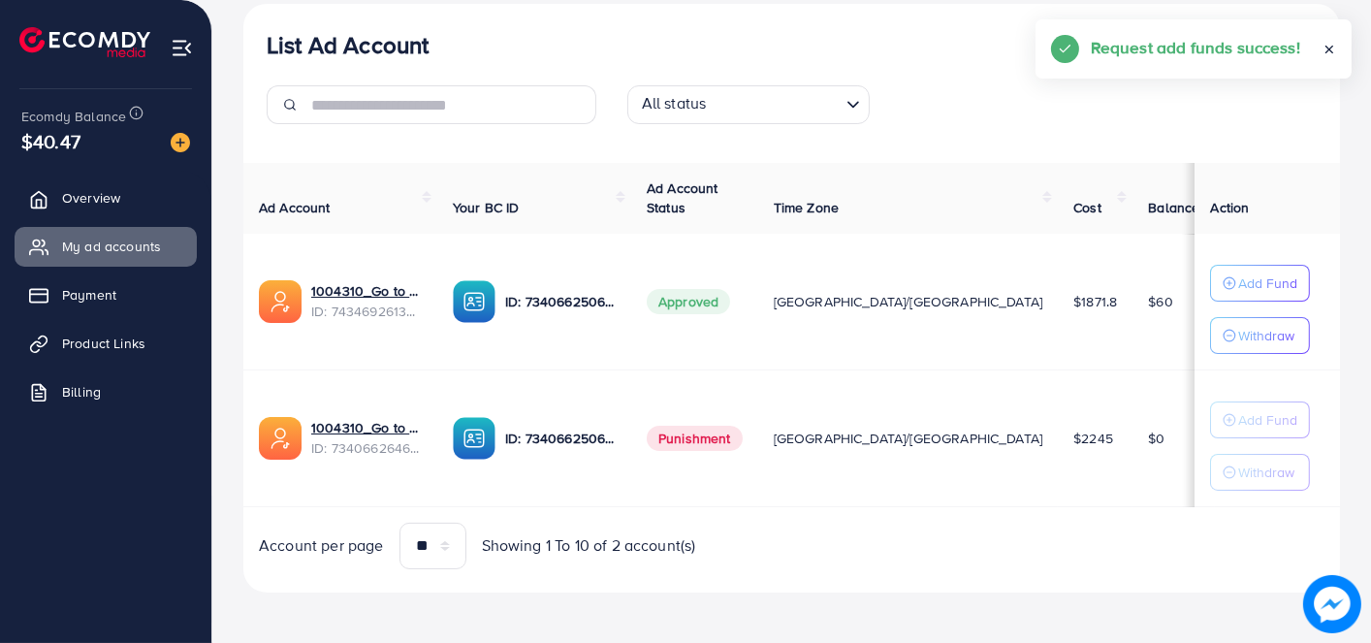
click at [878, 77] on div "List Ad Account Create new All status Loading..." at bounding box center [791, 83] width 1097 height 112
drag, startPoint x: 903, startPoint y: 59, endPoint x: 825, endPoint y: 36, distance: 81.0
click at [825, 36] on div "List Ad Account Create new" at bounding box center [792, 44] width 1050 height 35
drag, startPoint x: 928, startPoint y: 116, endPoint x: 833, endPoint y: 46, distance: 118.5
click at [833, 46] on div "List Ad Account Create new" at bounding box center [792, 44] width 1050 height 35
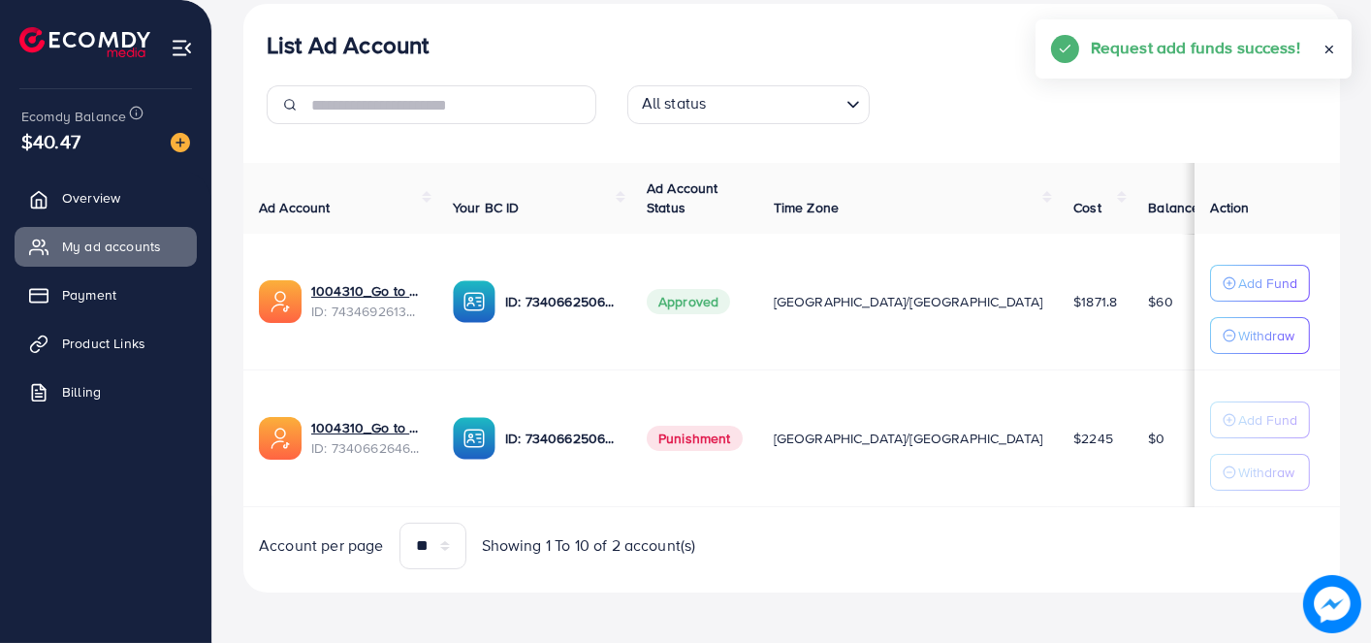
click at [1327, 47] on line at bounding box center [1329, 50] width 7 height 7
drag, startPoint x: 991, startPoint y: 33, endPoint x: 916, endPoint y: 36, distance: 74.7
click at [916, 36] on div "List Ad Account Create new" at bounding box center [792, 44] width 1050 height 35
drag, startPoint x: 1036, startPoint y: 91, endPoint x: 974, endPoint y: 94, distance: 61.2
click at [997, 91] on div "All status Loading..." at bounding box center [791, 112] width 1081 height 54
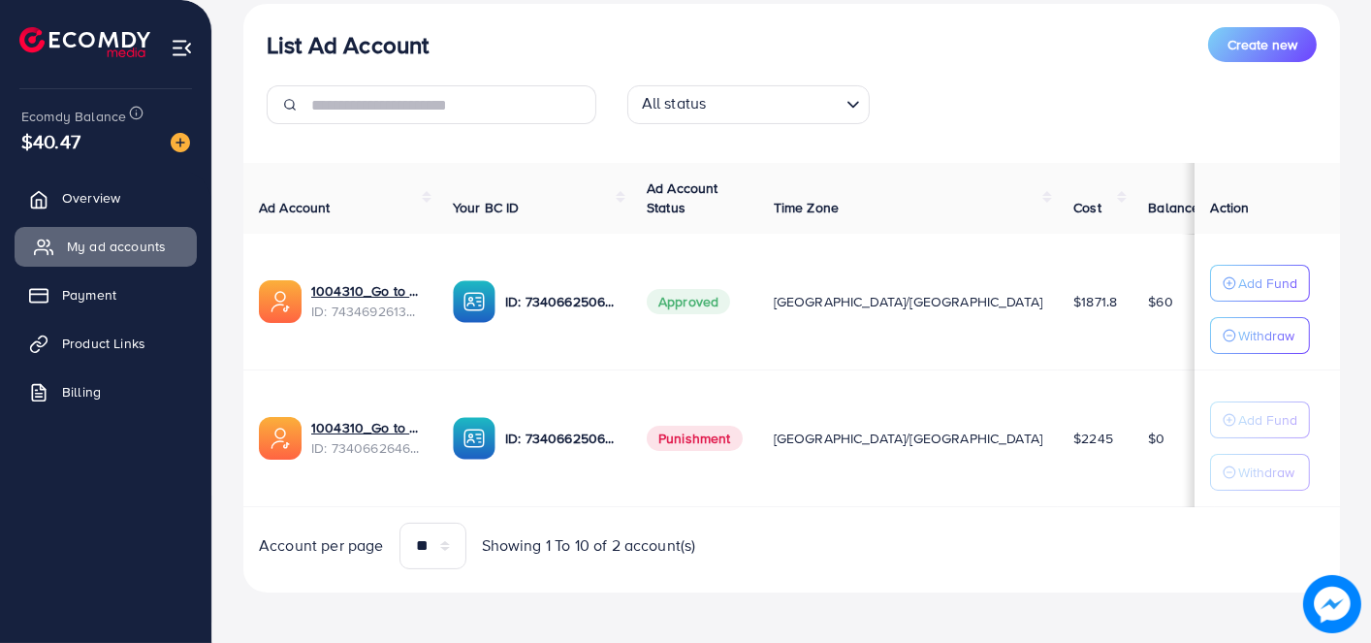
click at [147, 237] on span "My ad accounts" at bounding box center [116, 246] width 99 height 19
click at [71, 177] on ul "Overview My ad accounts Payment Product Links Billing" at bounding box center [105, 301] width 211 height 261
click at [69, 186] on link "Overview" at bounding box center [106, 197] width 182 height 39
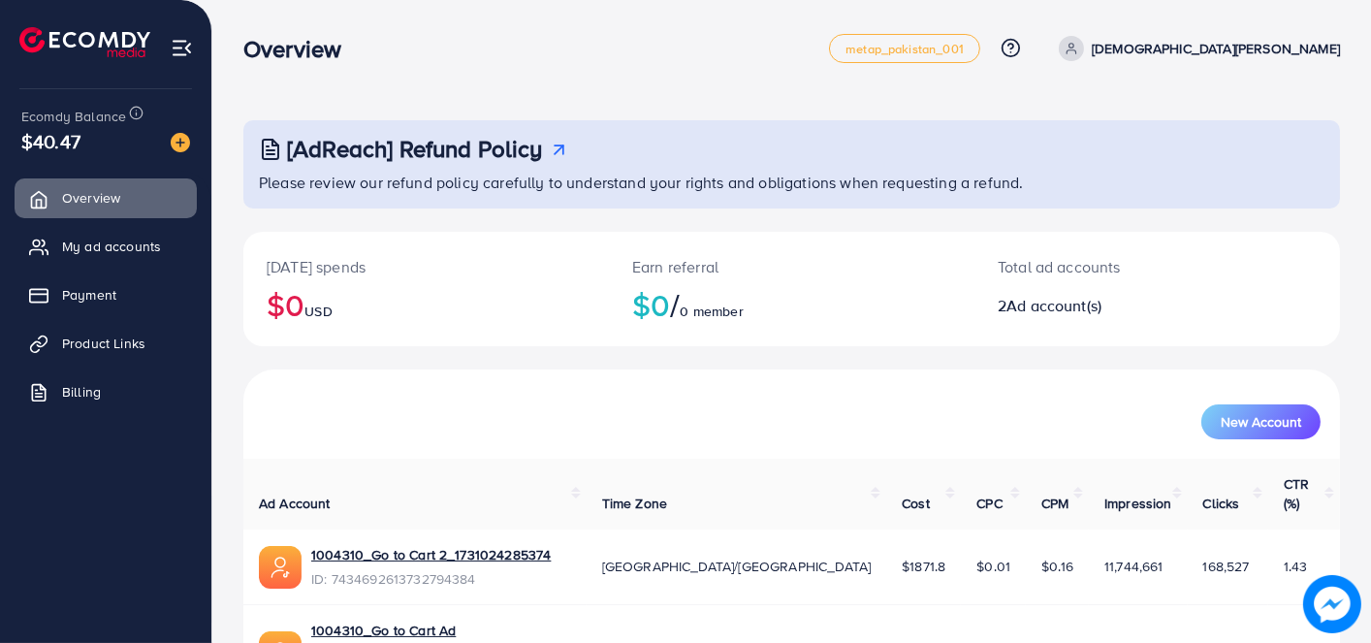
click at [413, 70] on div "Overview metap_pakistan_001 Help Center Contact Support Plans and Pricing Term …" at bounding box center [791, 48] width 1097 height 54
click at [77, 242] on span "My ad accounts" at bounding box center [116, 246] width 99 height 19
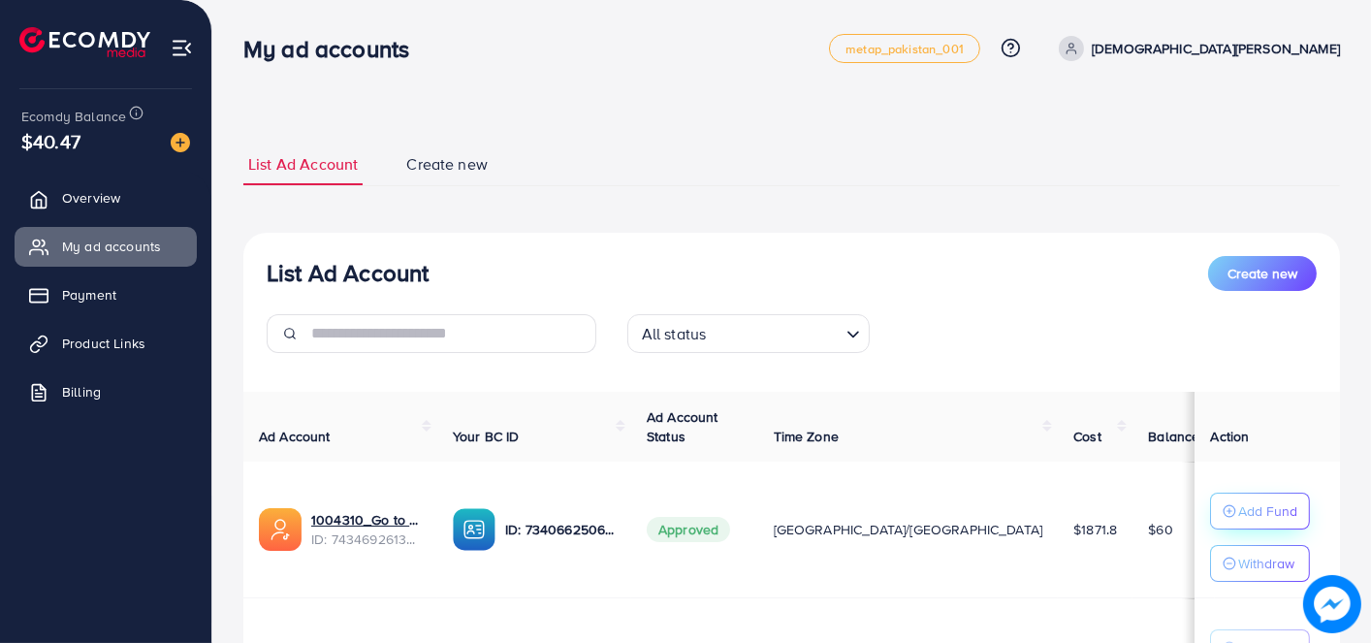
click at [1238, 509] on p "Add Fund" at bounding box center [1267, 510] width 59 height 23
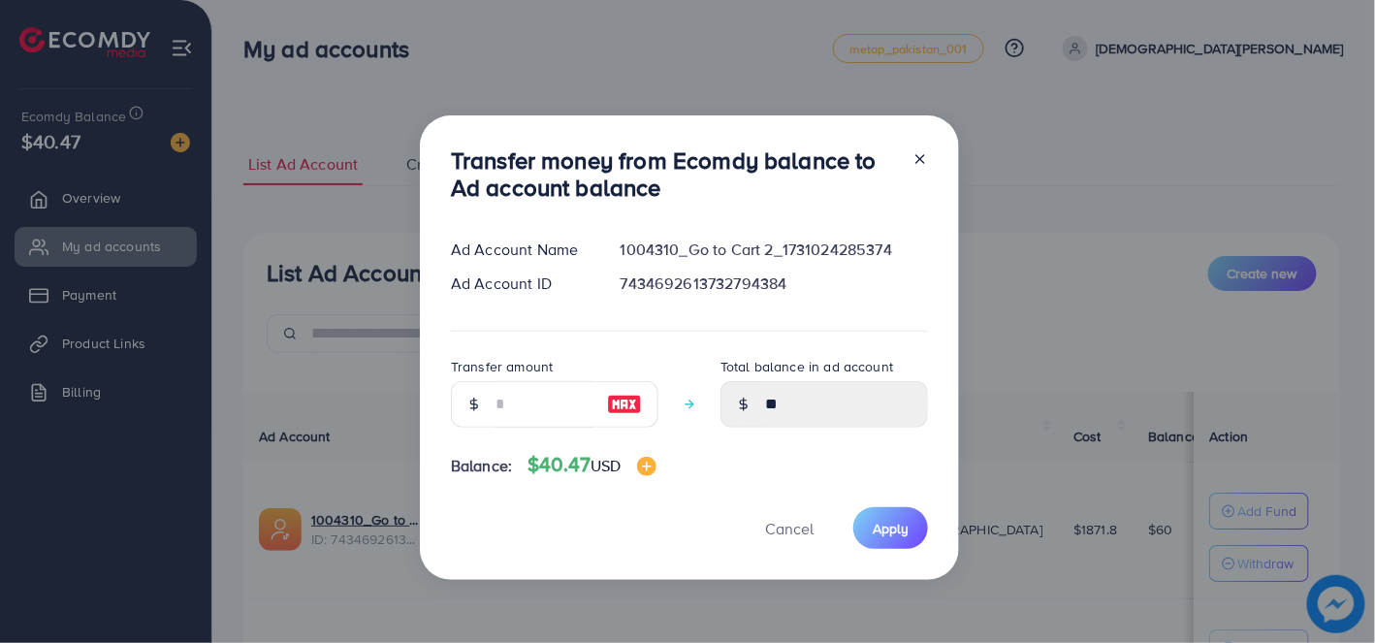
click at [612, 402] on img at bounding box center [624, 404] width 35 height 23
type input "**"
type input "******"
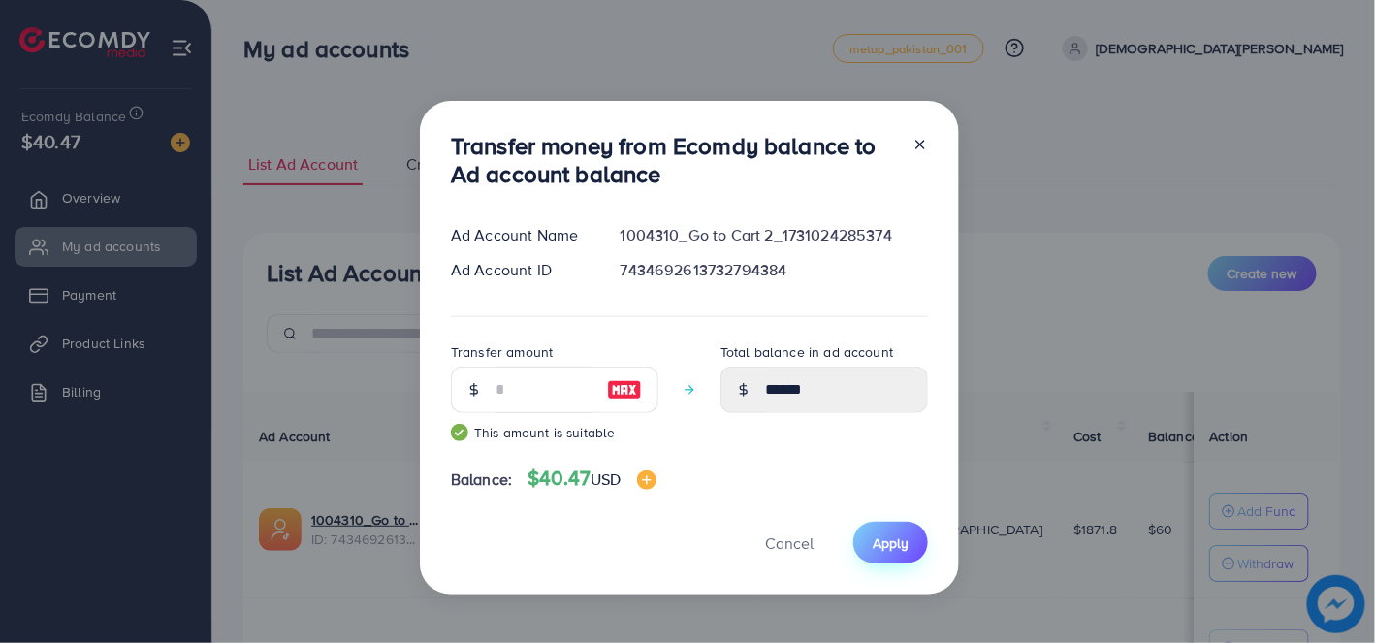
drag, startPoint x: 908, startPoint y: 545, endPoint x: 905, endPoint y: 534, distance: 11.1
click at [907, 545] on button "Apply" at bounding box center [890, 543] width 75 height 42
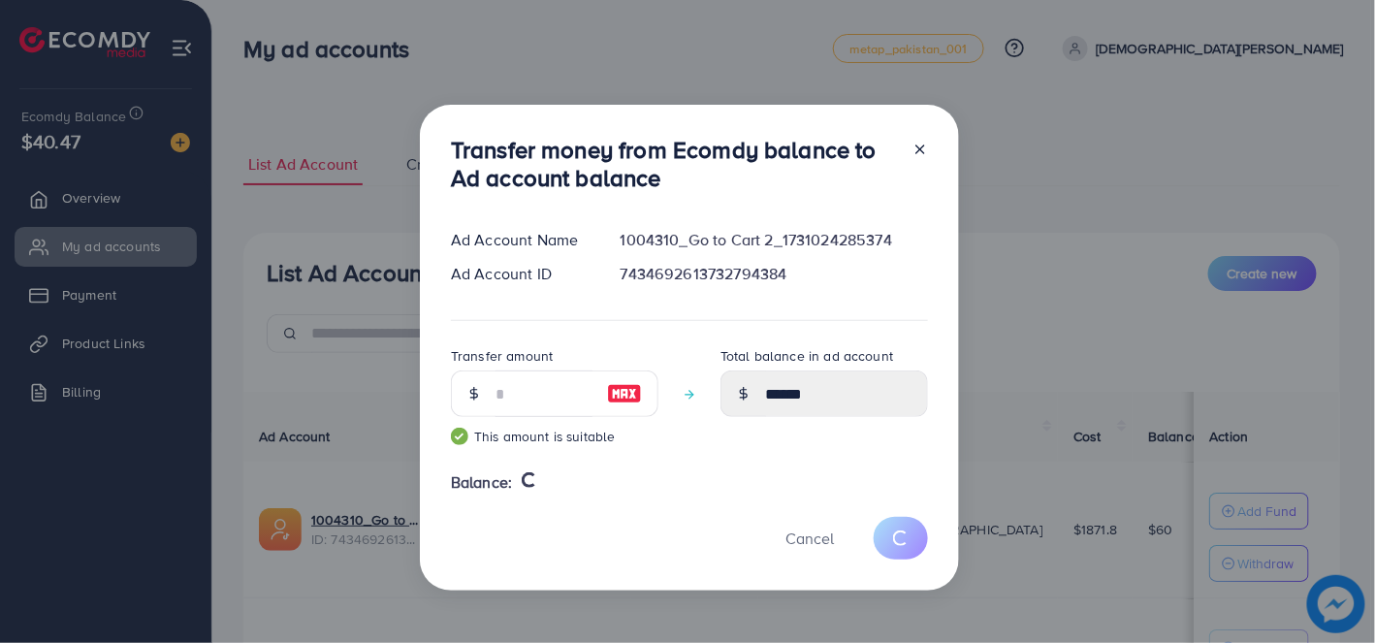
type input "**"
